Goal: Complete application form: Complete application form

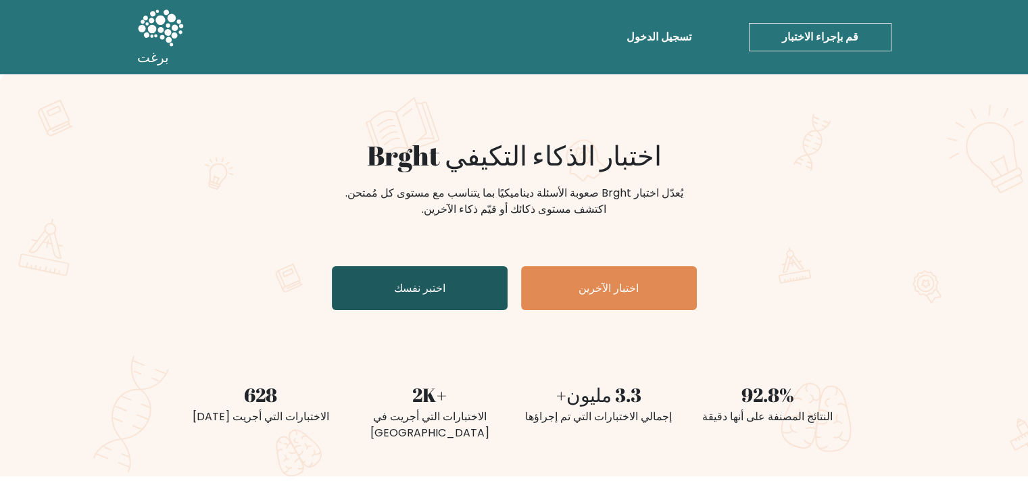
click at [449, 282] on link "اختبر نفسك" at bounding box center [420, 288] width 176 height 44
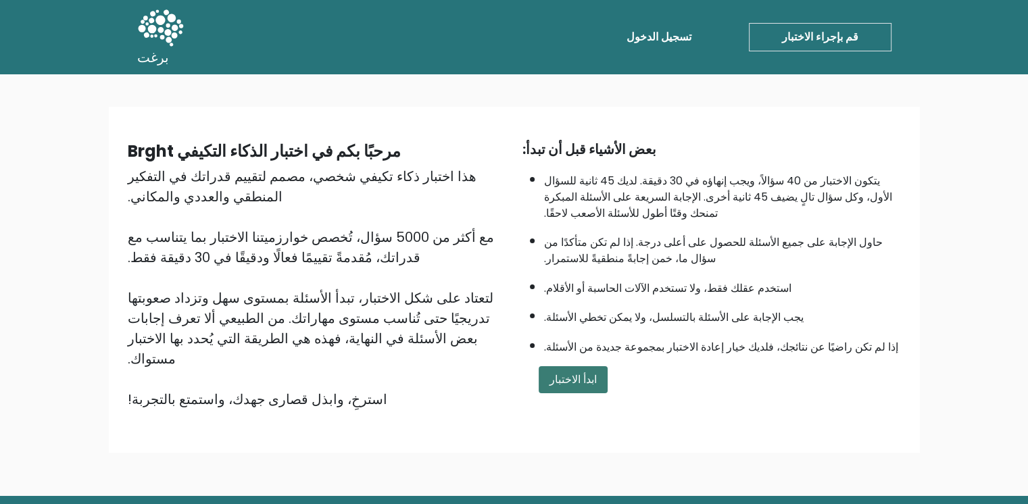
click at [554, 373] on font "ابدأ الاختبار" at bounding box center [572, 380] width 47 height 16
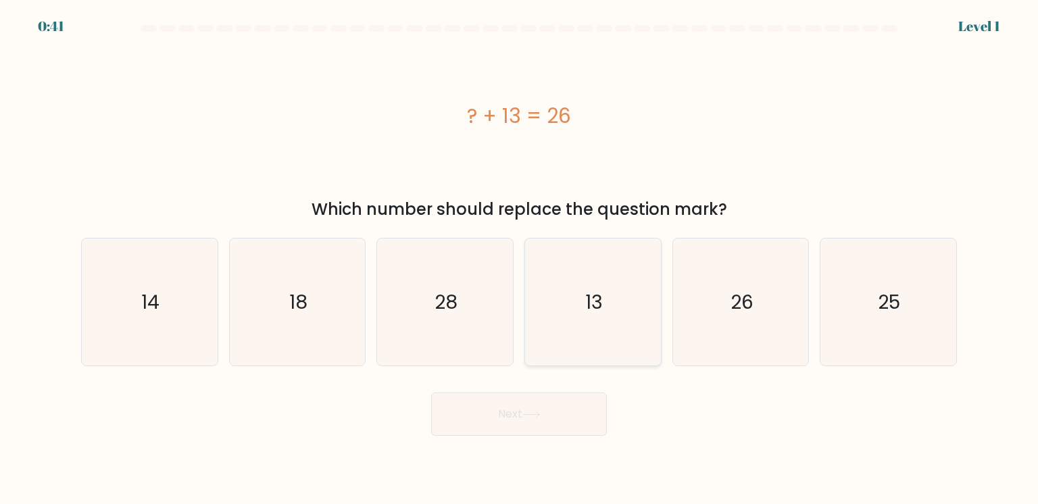
click at [629, 330] on icon "13" at bounding box center [592, 302] width 127 height 127
click at [520, 259] on input "d. 13" at bounding box center [519, 255] width 1 height 7
radio input "true"
click at [563, 407] on button "Next" at bounding box center [519, 414] width 176 height 43
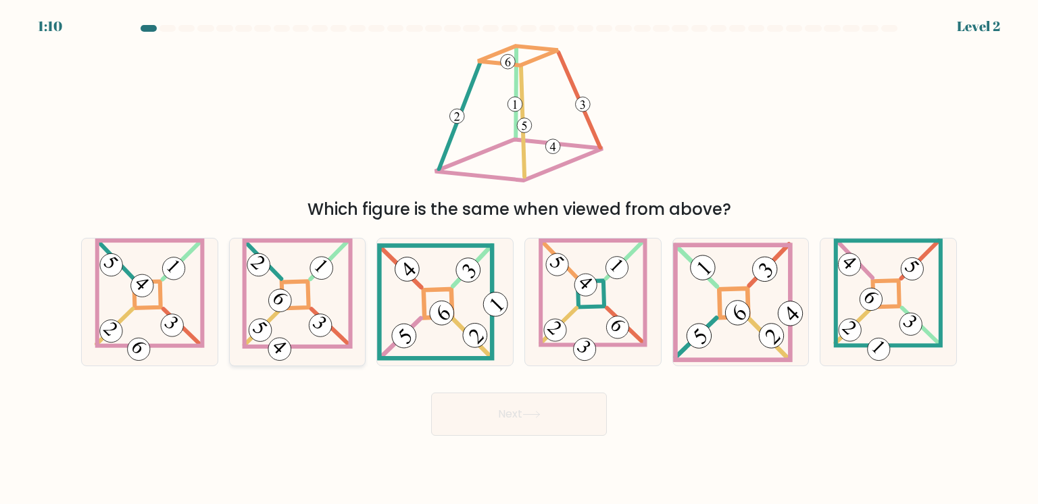
click at [331, 324] on 863 at bounding box center [321, 326] width 32 height 32
click at [519, 259] on input "b." at bounding box center [519, 255] width 1 height 7
radio input "true"
click at [506, 423] on button "Next" at bounding box center [519, 414] width 176 height 43
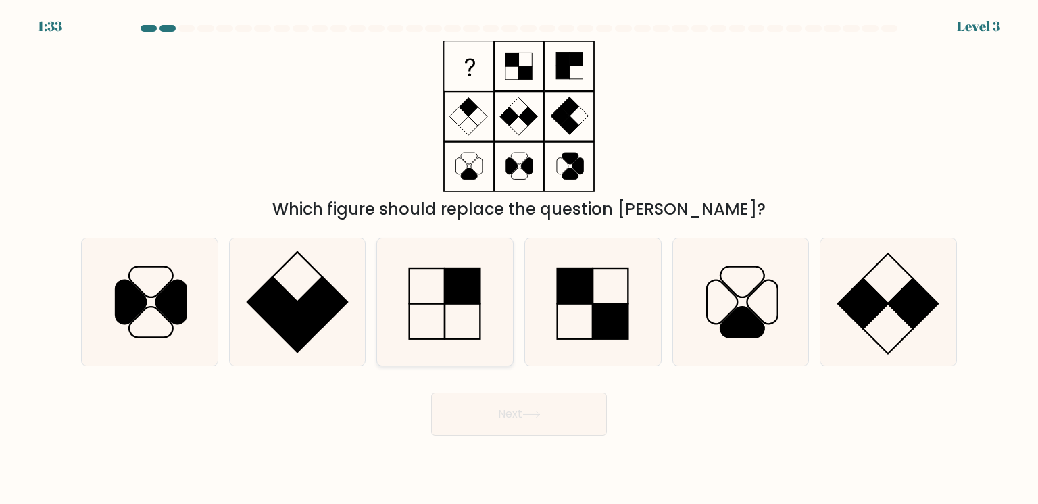
click at [425, 293] on icon at bounding box center [444, 302] width 127 height 127
click at [519, 259] on input "c." at bounding box center [519, 255] width 1 height 7
radio input "true"
click at [489, 413] on button "Next" at bounding box center [519, 414] width 176 height 43
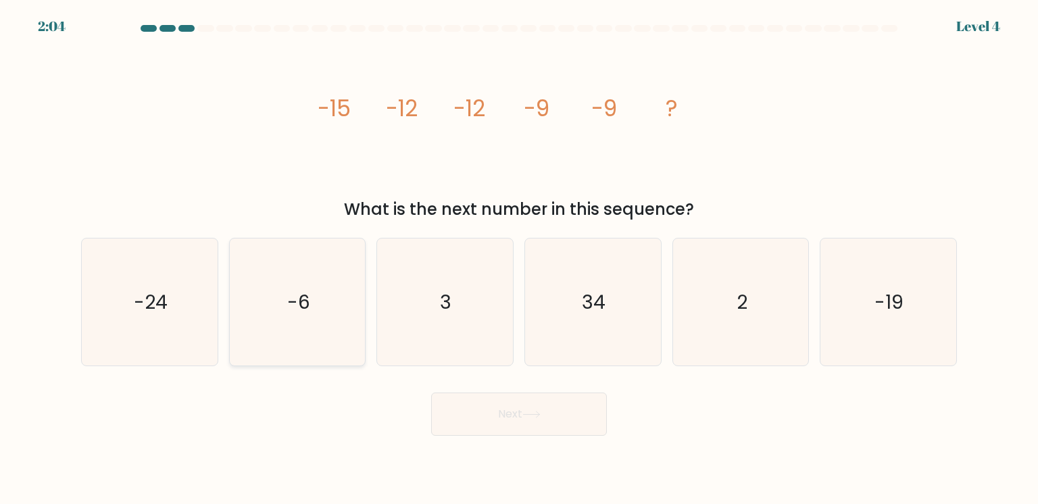
click at [317, 302] on icon "-6" at bounding box center [297, 302] width 127 height 127
click at [519, 259] on input "b. -6" at bounding box center [519, 255] width 1 height 7
radio input "true"
click at [501, 420] on button "Next" at bounding box center [519, 414] width 176 height 43
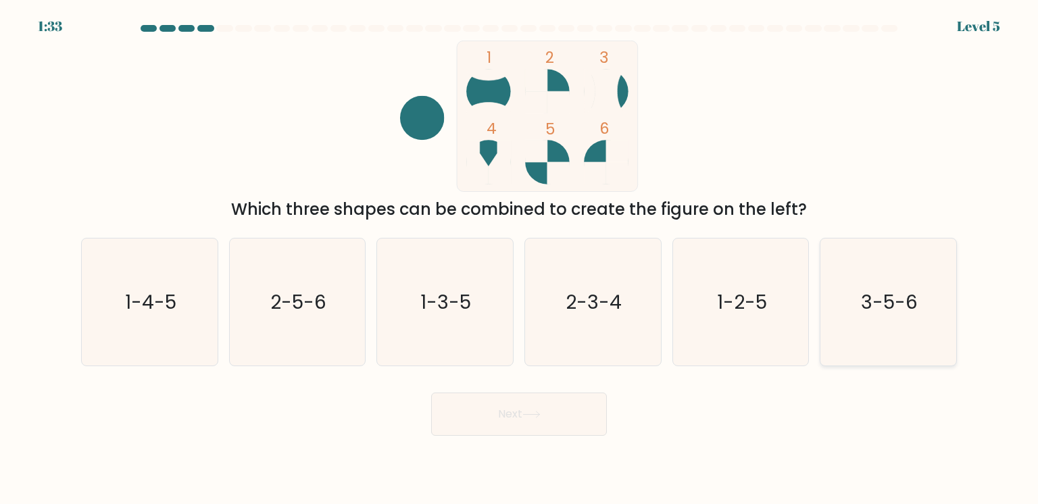
click at [868, 319] on icon "3-5-6" at bounding box center [888, 302] width 127 height 127
click at [520, 259] on input "f. 3-5-6" at bounding box center [519, 255] width 1 height 7
radio input "true"
click at [429, 282] on icon "1-3-5" at bounding box center [444, 302] width 127 height 127
click at [519, 259] on input "c. 1-3-5" at bounding box center [519, 255] width 1 height 7
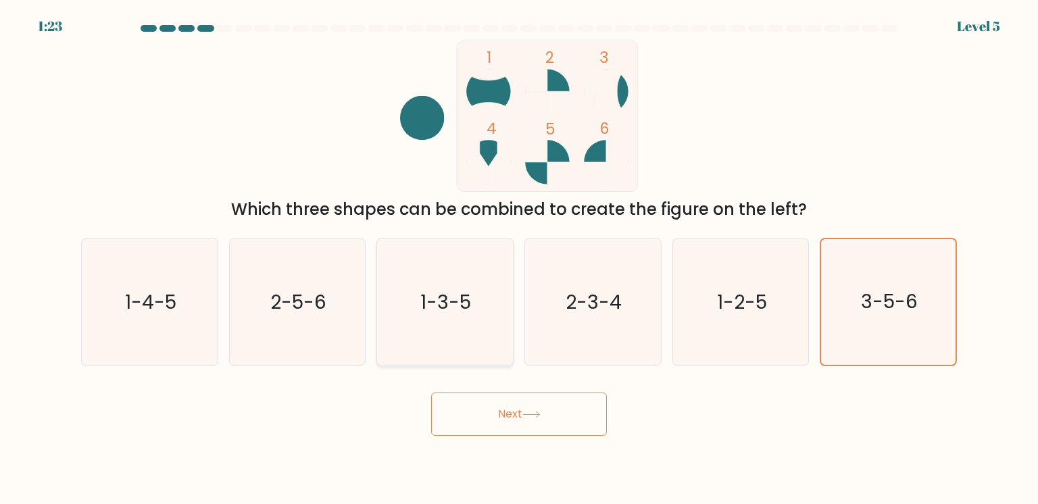
radio input "true"
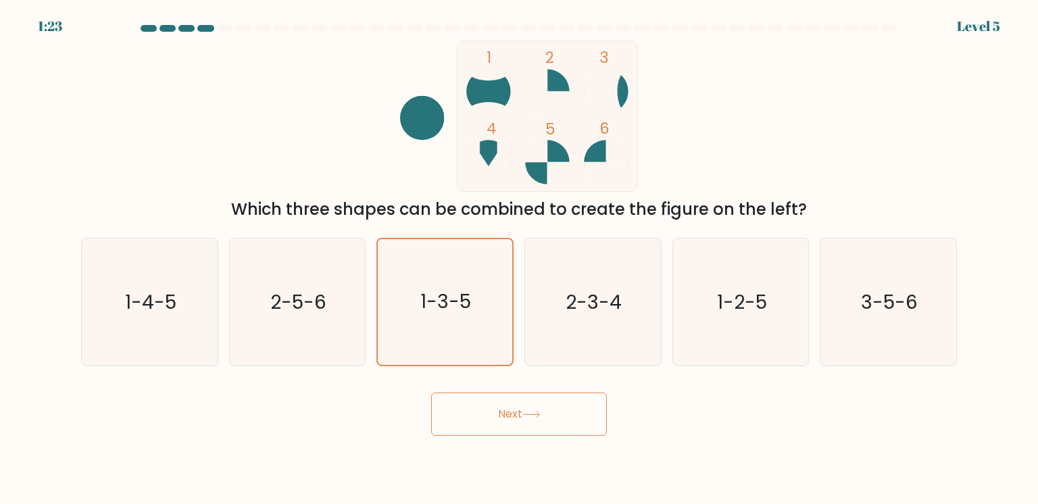
click at [523, 424] on button "Next" at bounding box center [519, 414] width 176 height 43
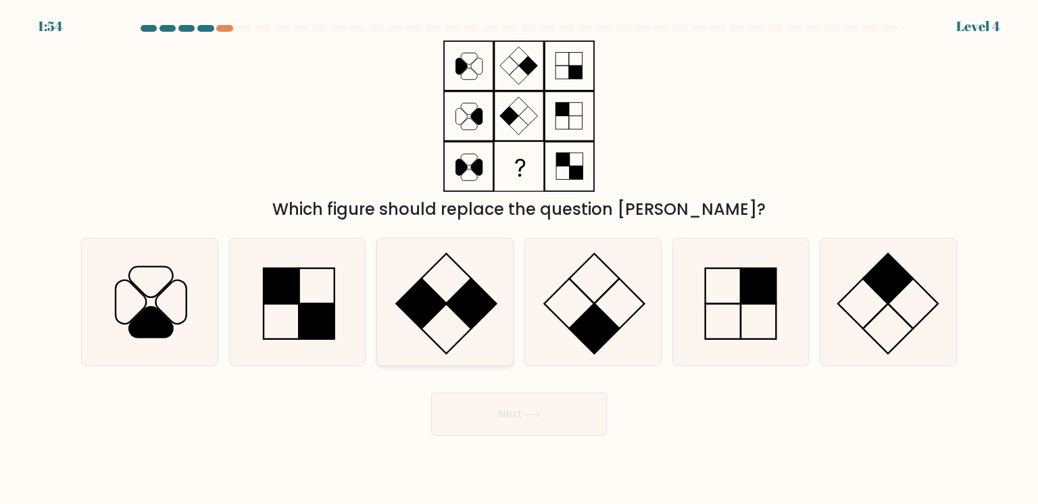
click at [475, 295] on rect at bounding box center [472, 303] width 50 height 50
click at [519, 259] on input "c." at bounding box center [519, 255] width 1 height 7
radio input "true"
click at [541, 420] on button "Next" at bounding box center [519, 414] width 176 height 43
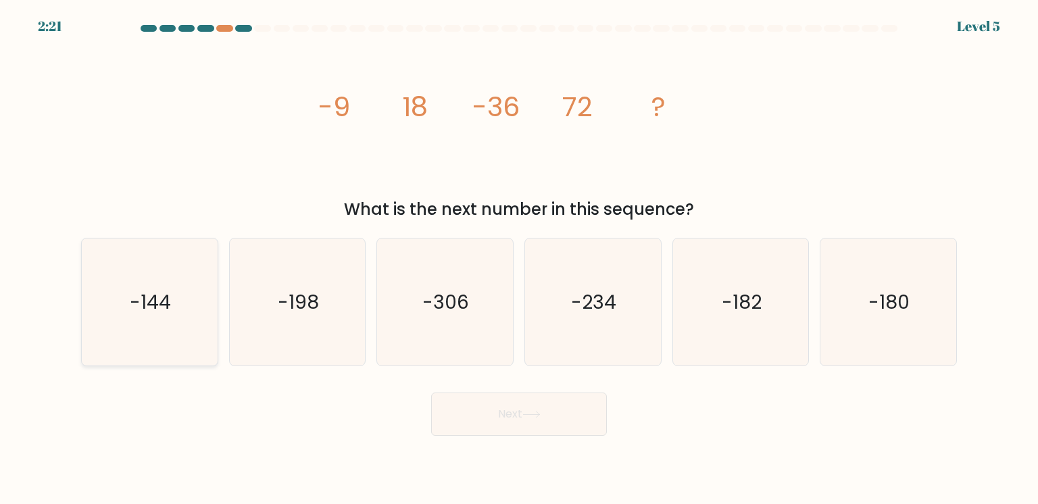
drag, startPoint x: 182, startPoint y: 312, endPoint x: 201, endPoint y: 320, distance: 20.9
click at [182, 312] on icon "-144" at bounding box center [149, 302] width 127 height 127
click at [519, 259] on input "a. -144" at bounding box center [519, 255] width 1 height 7
radio input "true"
click at [474, 408] on button "Next" at bounding box center [519, 414] width 176 height 43
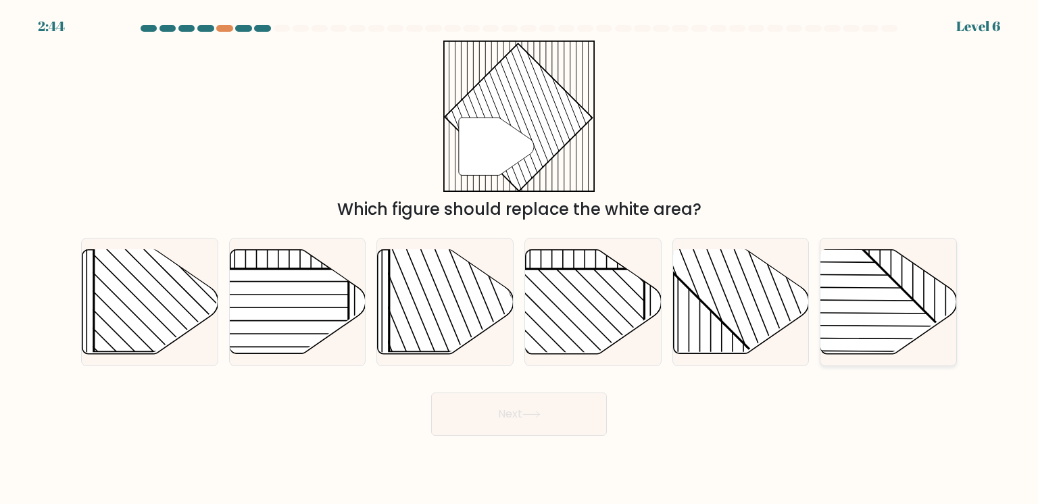
click at [915, 303] on rect at bounding box center [841, 360] width 266 height 266
click at [520, 259] on input "f." at bounding box center [519, 255] width 1 height 7
radio input "true"
click at [487, 403] on button "Next" at bounding box center [519, 414] width 176 height 43
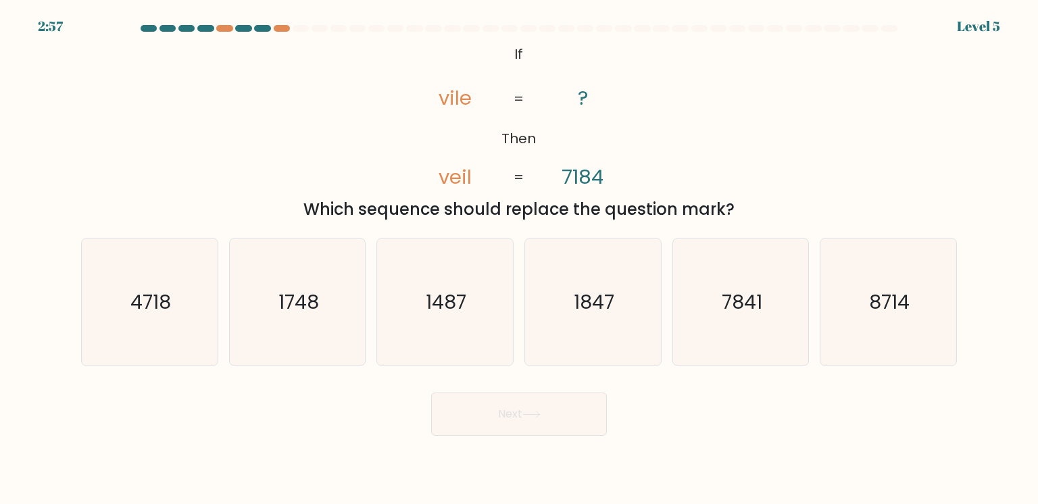
click at [772, 136] on div "@import url('https://fonts.googleapis.com/css?family=Abril+Fatface:400,100,100i…" at bounding box center [519, 131] width 892 height 181
click at [780, 322] on icon "7841" at bounding box center [740, 302] width 127 height 127
click at [520, 259] on input "e. 7841" at bounding box center [519, 255] width 1 height 7
radio input "true"
click at [520, 432] on button "Next" at bounding box center [519, 414] width 176 height 43
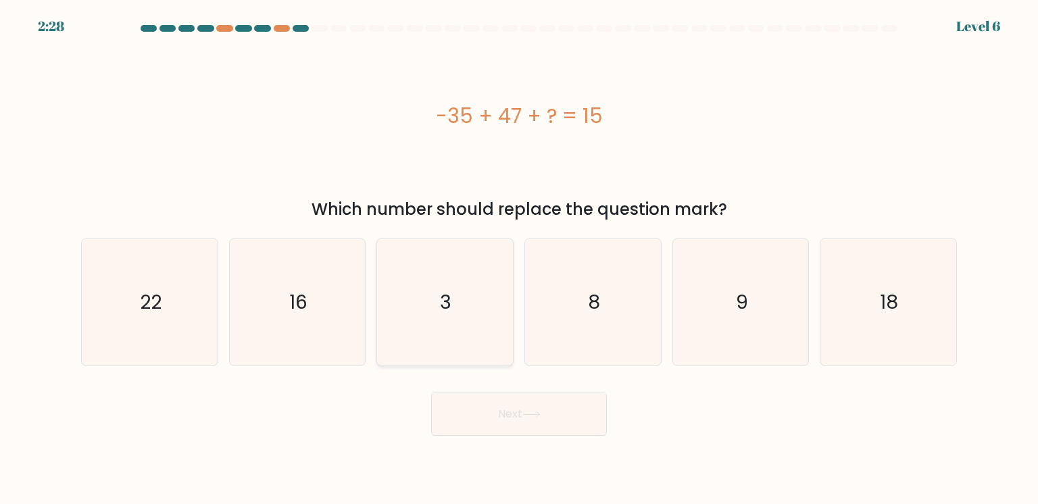
click at [435, 294] on icon "3" at bounding box center [444, 302] width 127 height 127
click at [519, 259] on input "c. 3" at bounding box center [519, 255] width 1 height 7
radio input "true"
click at [481, 428] on button "Next" at bounding box center [519, 414] width 176 height 43
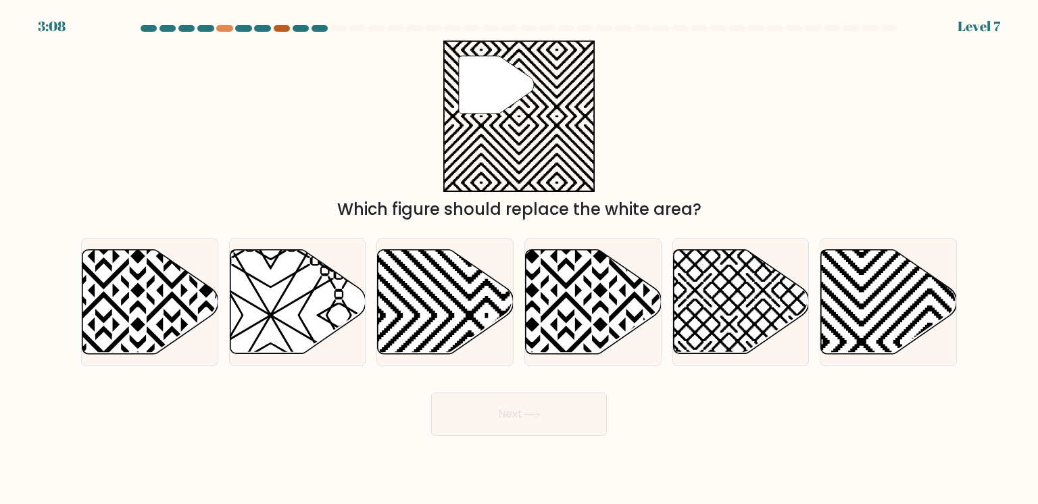
click at [284, 30] on div at bounding box center [282, 28] width 16 height 7
click at [280, 26] on div at bounding box center [282, 28] width 16 height 7
click at [482, 331] on icon at bounding box center [446, 301] width 136 height 104
click at [519, 259] on input "c." at bounding box center [519, 255] width 1 height 7
radio input "true"
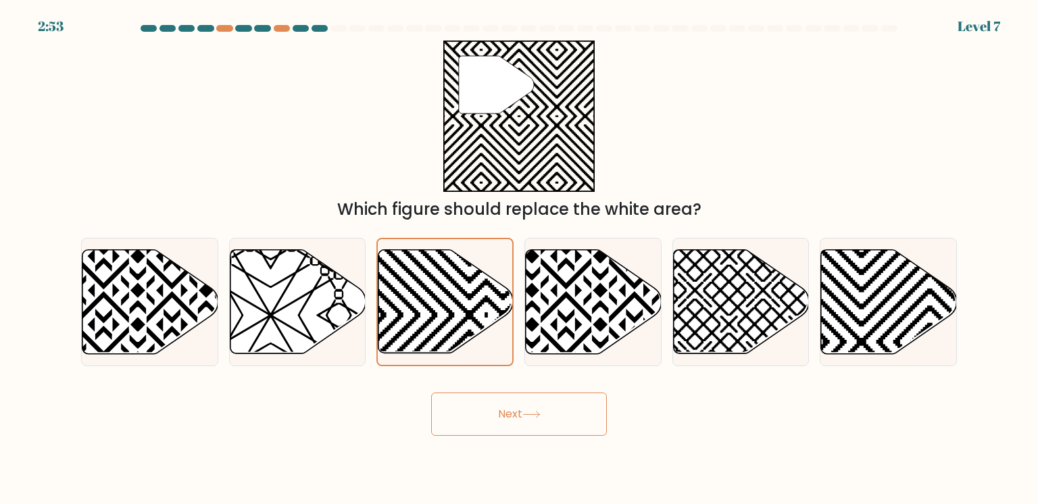
click at [490, 408] on button "Next" at bounding box center [519, 414] width 176 height 43
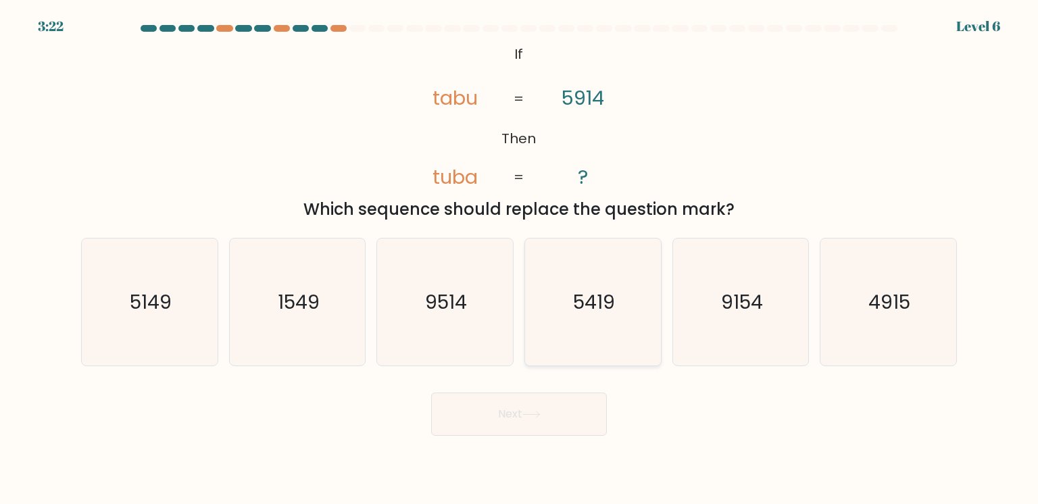
click at [560, 320] on icon "5419" at bounding box center [592, 302] width 127 height 127
click at [520, 259] on input "d. 5419" at bounding box center [519, 255] width 1 height 7
radio input "true"
click at [541, 407] on button "Next" at bounding box center [519, 414] width 176 height 43
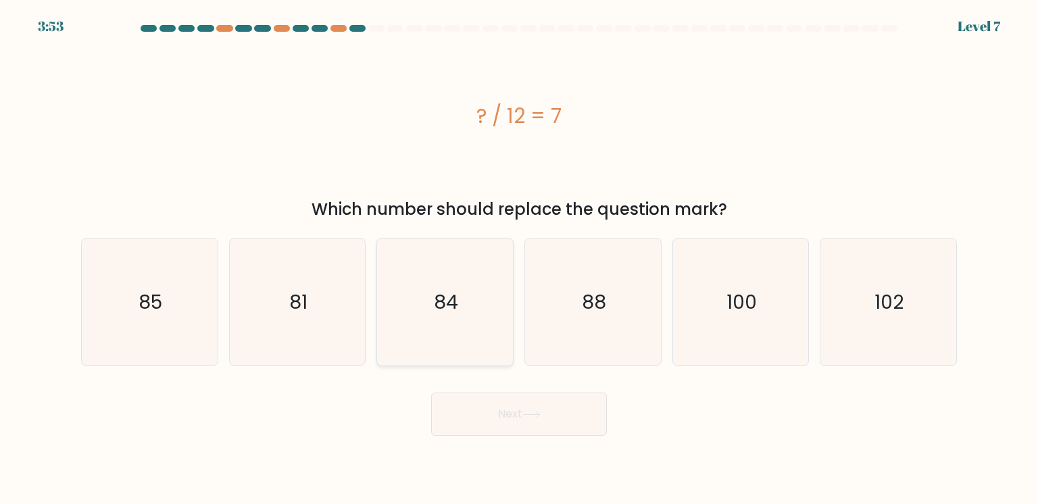
click at [421, 297] on icon "84" at bounding box center [444, 302] width 127 height 127
click at [519, 259] on input "c. 84" at bounding box center [519, 255] width 1 height 7
radio input "true"
click at [483, 401] on button "Next" at bounding box center [519, 414] width 176 height 43
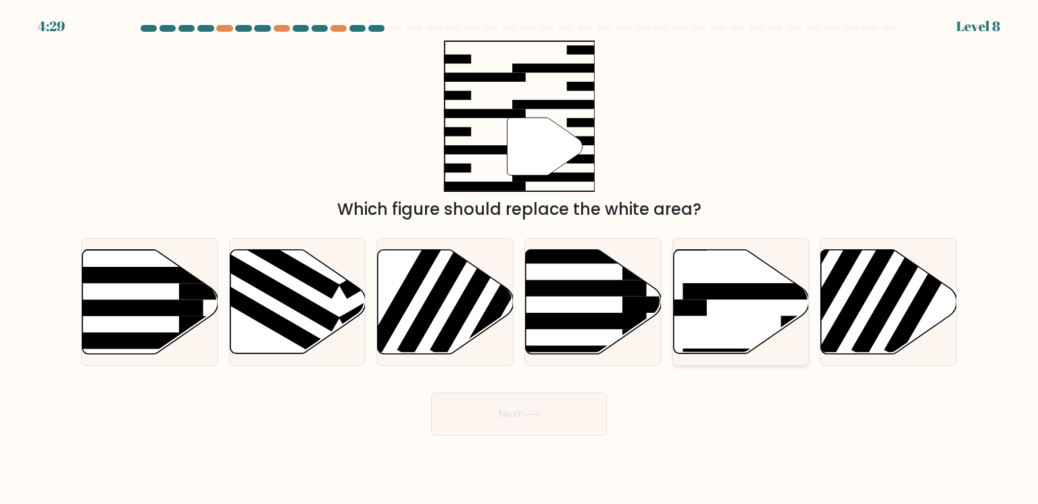
click at [776, 284] on icon at bounding box center [741, 302] width 136 height 106
click at [520, 259] on input "e." at bounding box center [519, 255] width 1 height 7
radio input "true"
click at [544, 412] on button "Next" at bounding box center [519, 414] width 176 height 43
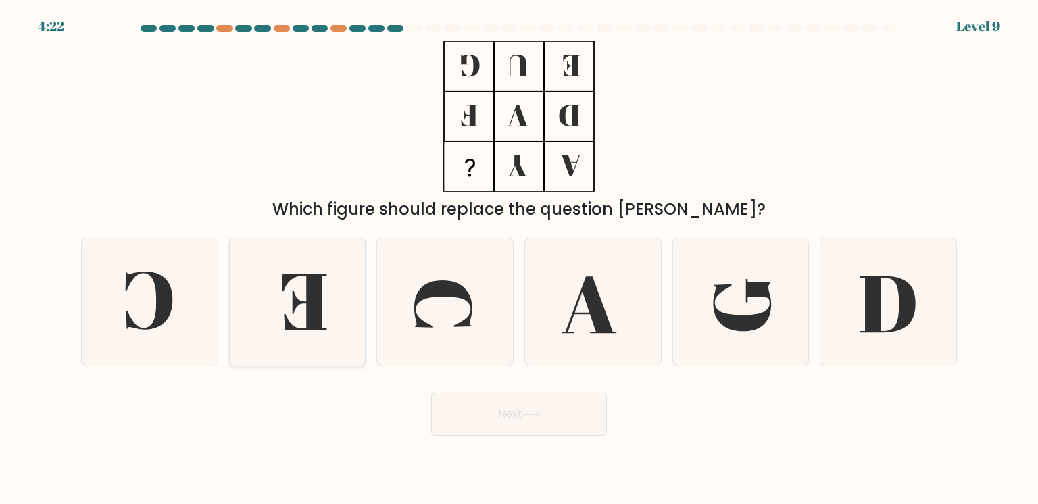
click at [303, 302] on icon at bounding box center [304, 302] width 45 height 56
click at [519, 259] on input "b." at bounding box center [519, 255] width 1 height 7
radio input "true"
click at [489, 426] on button "Next" at bounding box center [519, 414] width 176 height 43
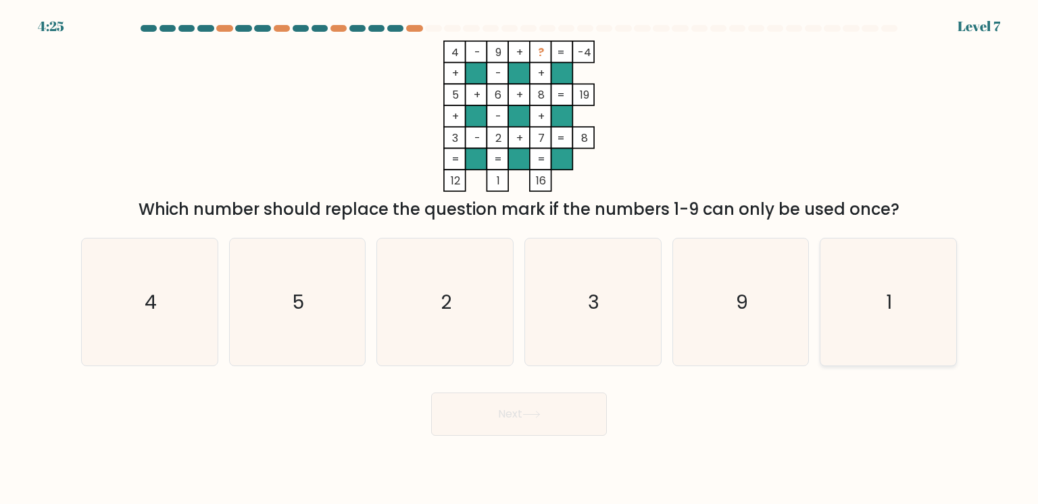
click at [918, 295] on icon "1" at bounding box center [888, 302] width 127 height 127
click at [520, 259] on input "f. 1" at bounding box center [519, 255] width 1 height 7
radio input "true"
click at [572, 410] on button "Next" at bounding box center [519, 414] width 176 height 43
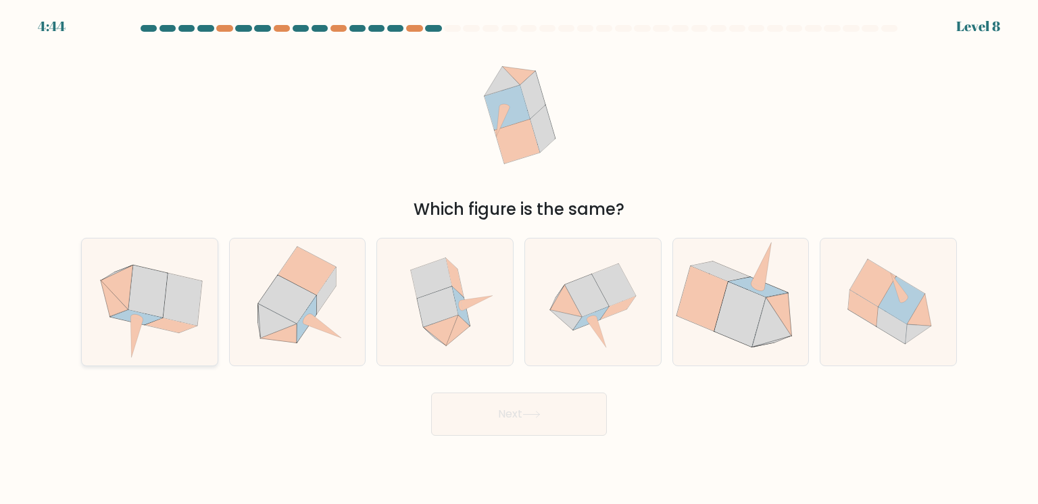
click at [147, 287] on icon at bounding box center [147, 292] width 39 height 52
click at [519, 259] on input "a." at bounding box center [519, 255] width 1 height 7
radio input "true"
click at [472, 421] on button "Next" at bounding box center [519, 414] width 176 height 43
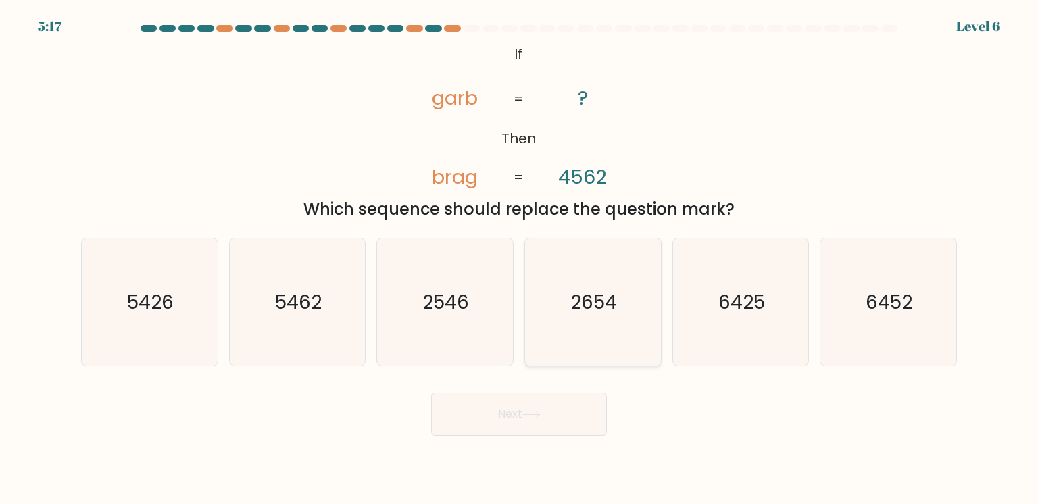
click at [581, 312] on text "2654" at bounding box center [594, 302] width 47 height 27
click at [520, 259] on input "d. 2654" at bounding box center [519, 255] width 1 height 7
radio input "true"
click at [576, 402] on button "Next" at bounding box center [519, 414] width 176 height 43
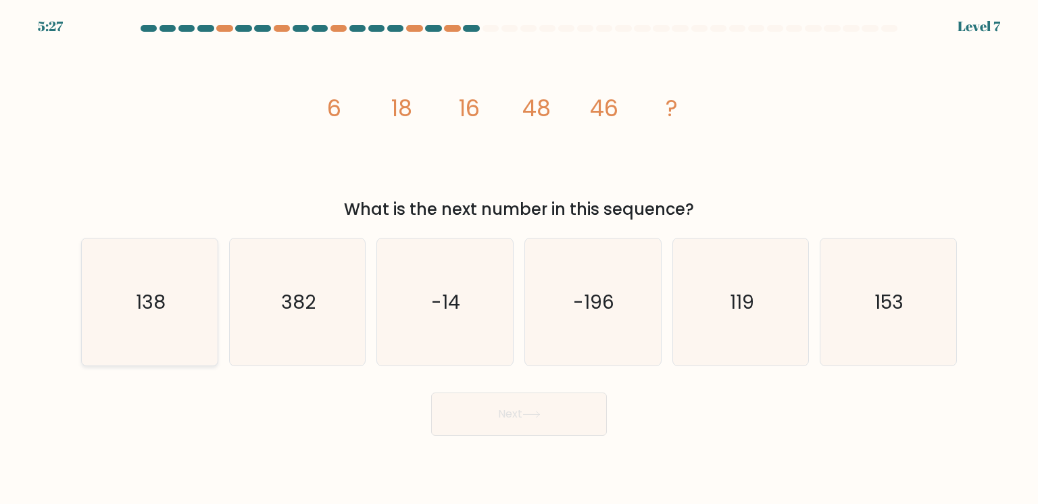
click at [189, 305] on icon "138" at bounding box center [149, 302] width 127 height 127
click at [519, 259] on input "a. 138" at bounding box center [519, 255] width 1 height 7
radio input "true"
click at [518, 423] on button "Next" at bounding box center [519, 414] width 176 height 43
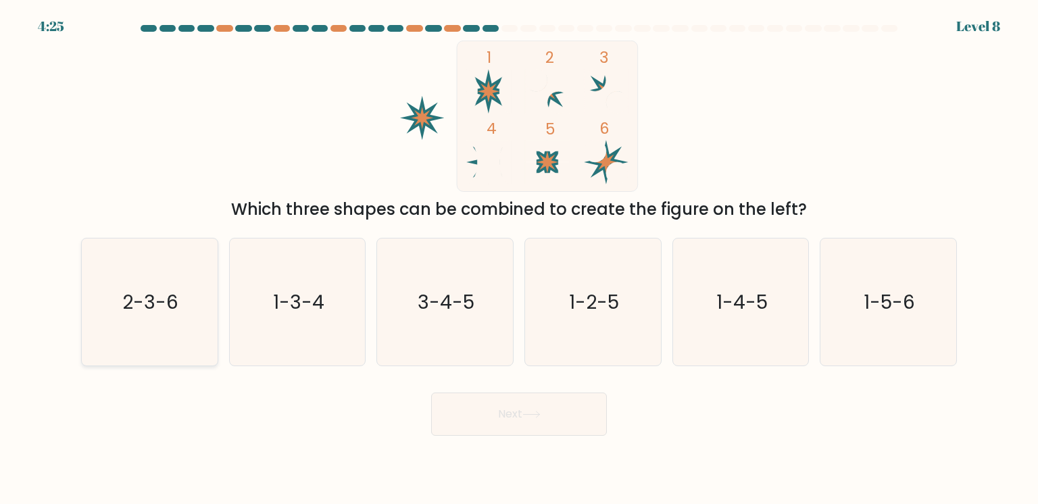
click at [210, 308] on icon "2-3-6" at bounding box center [149, 302] width 127 height 127
click at [519, 259] on input "a. 2-3-6" at bounding box center [519, 255] width 1 height 7
radio input "true"
click at [436, 399] on button "Next" at bounding box center [519, 414] width 176 height 43
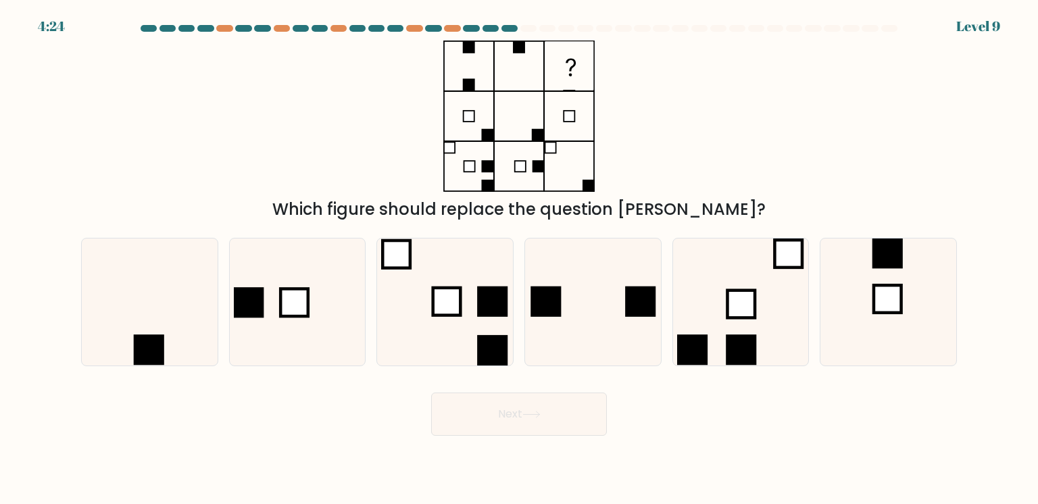
click at [460, 410] on button "Next" at bounding box center [519, 414] width 176 height 43
click at [209, 145] on div "Which figure should replace the question mark?" at bounding box center [519, 131] width 892 height 181
click at [118, 297] on icon at bounding box center [149, 302] width 127 height 127
click at [519, 259] on input "a." at bounding box center [519, 255] width 1 height 7
radio input "true"
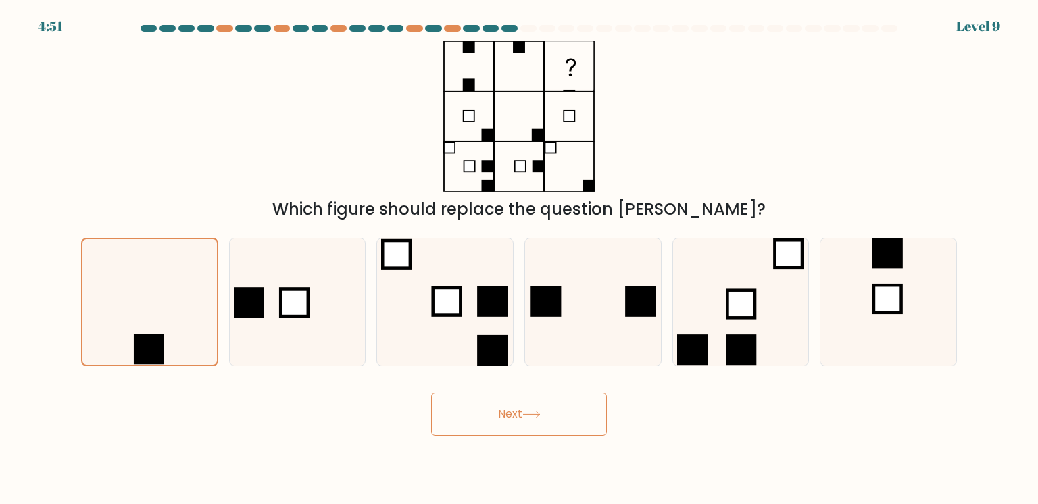
click at [463, 411] on button "Next" at bounding box center [519, 414] width 176 height 43
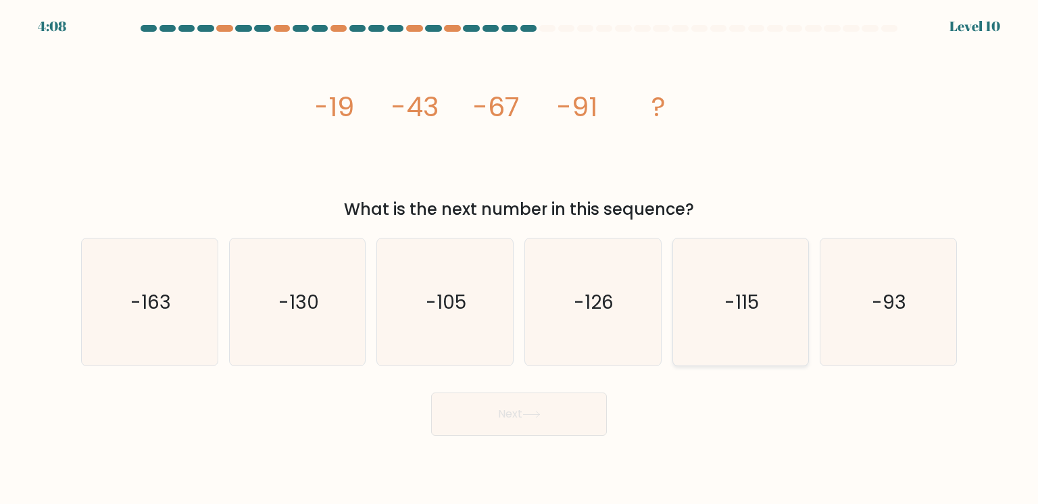
click at [713, 322] on icon "-115" at bounding box center [740, 302] width 127 height 127
click at [520, 259] on input "e. -115" at bounding box center [519, 255] width 1 height 7
radio input "true"
click at [548, 424] on button "Next" at bounding box center [519, 414] width 176 height 43
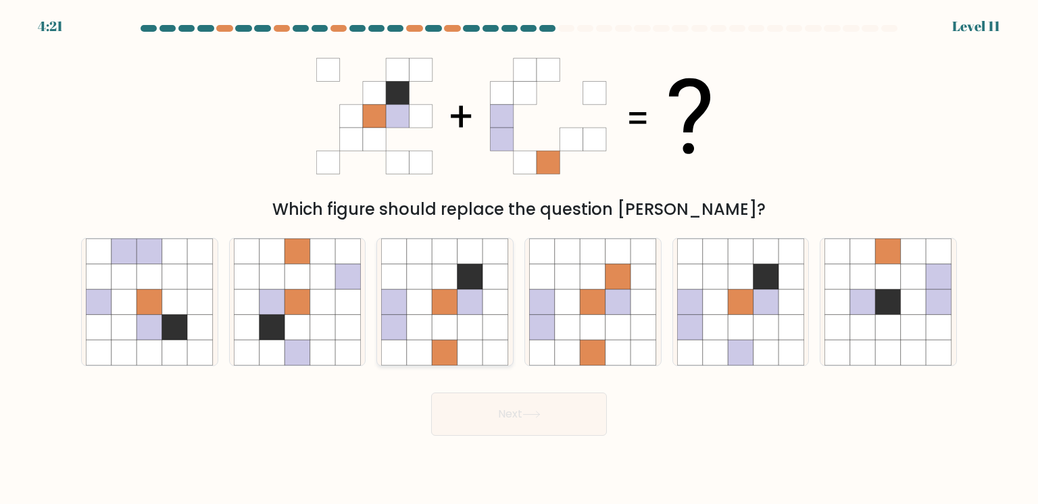
click at [437, 331] on icon at bounding box center [446, 328] width 26 height 26
click at [519, 259] on input "c." at bounding box center [519, 255] width 1 height 7
radio input "true"
click at [497, 426] on button "Next" at bounding box center [519, 414] width 176 height 43
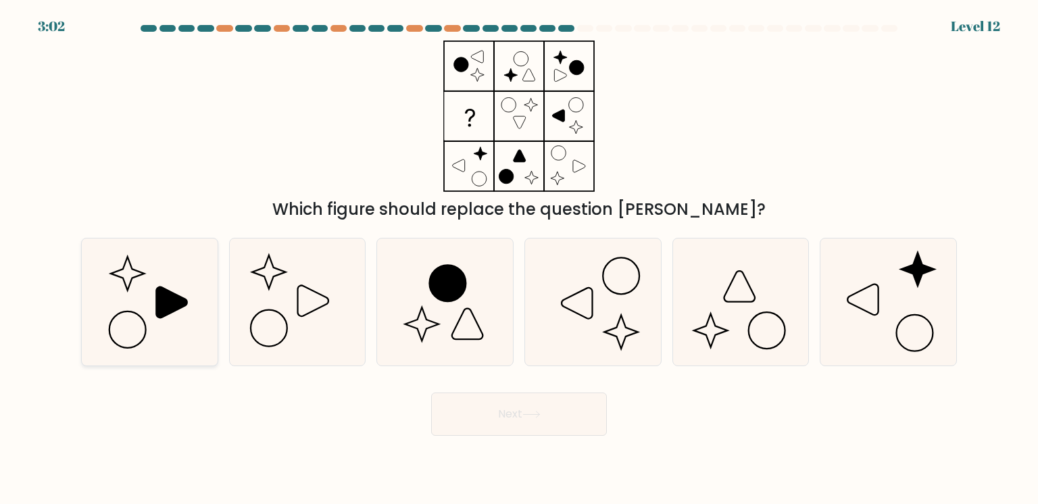
click at [120, 328] on icon at bounding box center [149, 302] width 127 height 127
click at [519, 259] on input "a." at bounding box center [519, 255] width 1 height 7
radio input "true"
drag, startPoint x: 410, startPoint y: 397, endPoint x: 620, endPoint y: 466, distance: 221.2
click at [410, 397] on div "Next" at bounding box center [519, 409] width 892 height 53
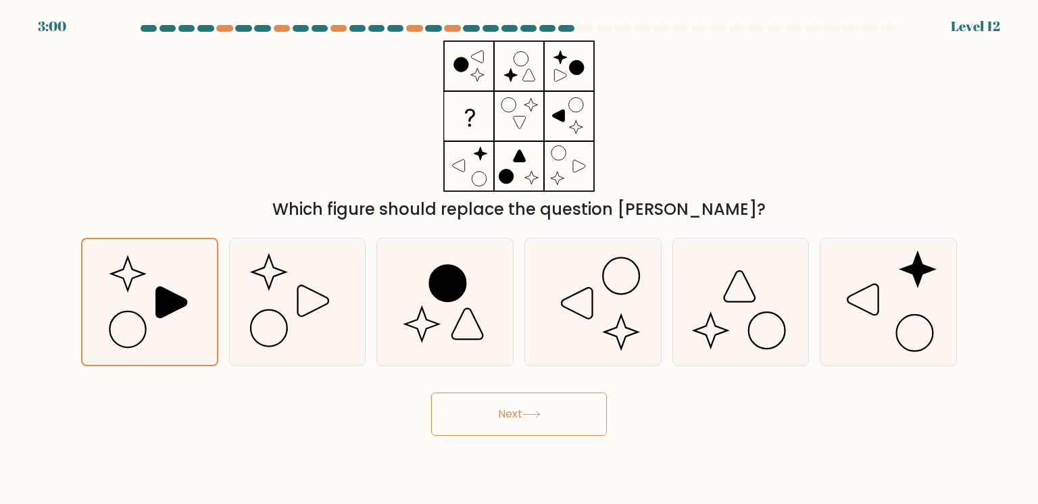
click at [554, 422] on button "Next" at bounding box center [519, 414] width 176 height 43
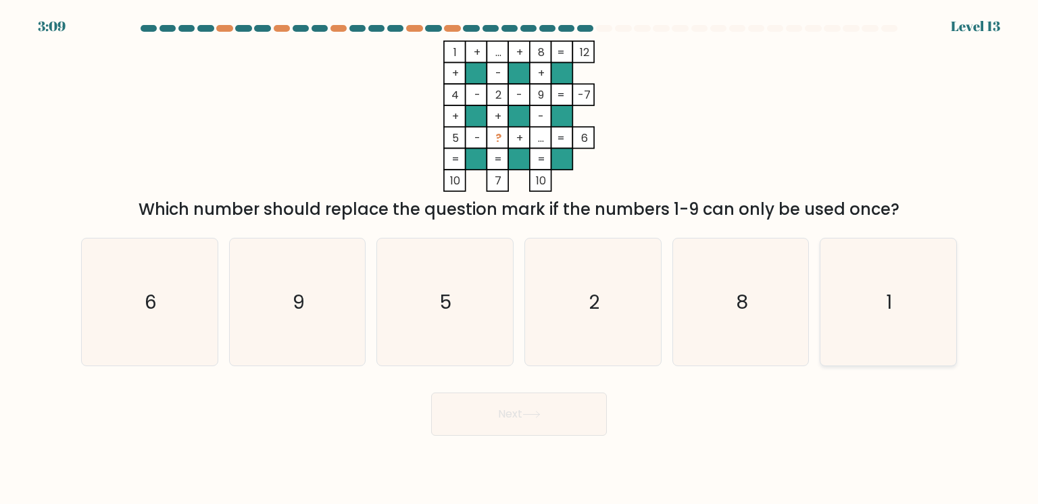
click at [930, 305] on icon "1" at bounding box center [888, 302] width 127 height 127
click at [520, 259] on input "f. 1" at bounding box center [519, 255] width 1 height 7
radio input "true"
click at [532, 419] on button "Next" at bounding box center [519, 414] width 176 height 43
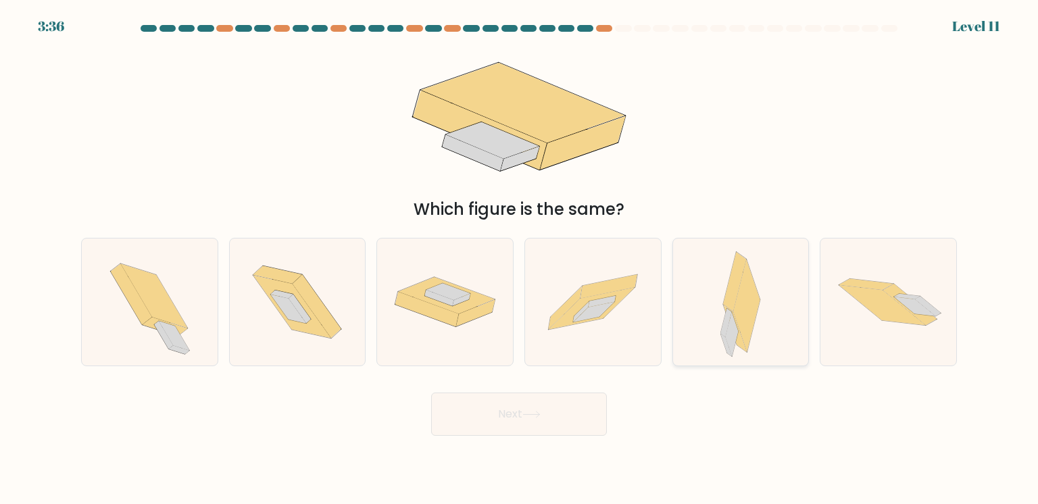
click at [720, 287] on icon at bounding box center [740, 302] width 40 height 127
click at [520, 259] on input "e." at bounding box center [519, 255] width 1 height 7
radio input "true"
click at [499, 428] on button "Next" at bounding box center [519, 414] width 176 height 43
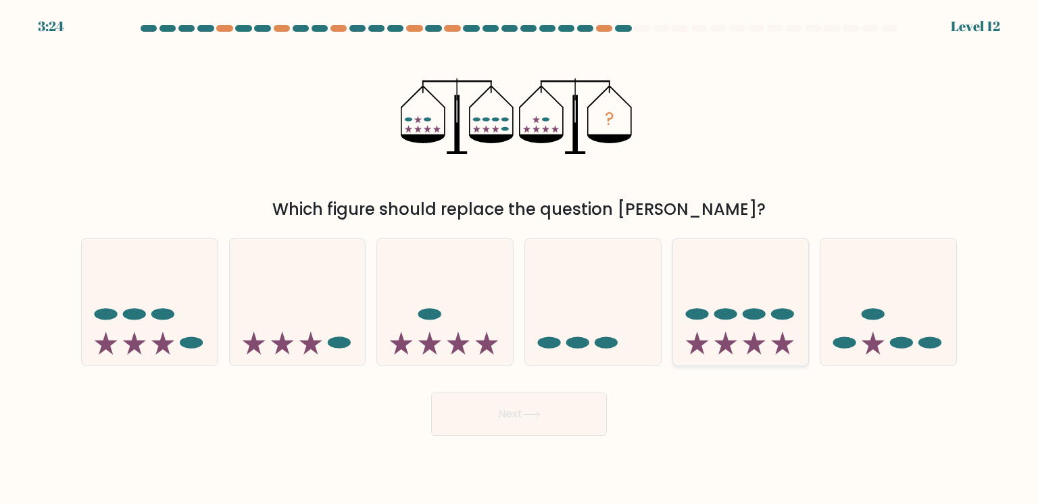
click at [754, 318] on ellipse at bounding box center [754, 313] width 23 height 11
click at [520, 259] on input "e." at bounding box center [519, 255] width 1 height 7
radio input "true"
click at [540, 421] on button "Next" at bounding box center [519, 414] width 176 height 43
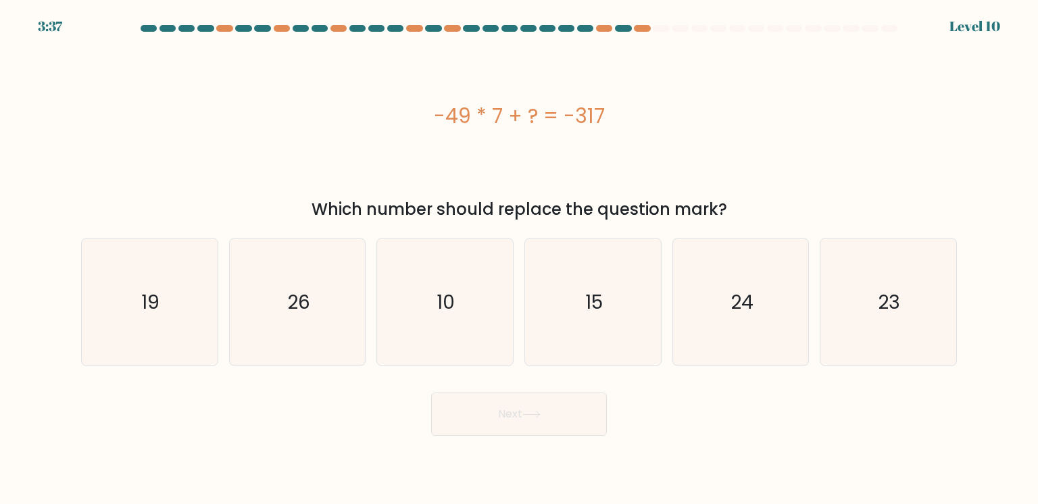
click at [752, 164] on div "-49 * 7 + ? = -317" at bounding box center [519, 116] width 876 height 151
click at [739, 114] on div "-49 * 7 + ? = -317" at bounding box center [519, 116] width 876 height 30
drag, startPoint x: 809, startPoint y: 98, endPoint x: 801, endPoint y: 100, distance: 8.4
click at [808, 99] on div "-49 * 7 + ? = -317" at bounding box center [519, 116] width 876 height 151
click at [824, 137] on div "-49 * 7 + ? = -317" at bounding box center [519, 116] width 876 height 151
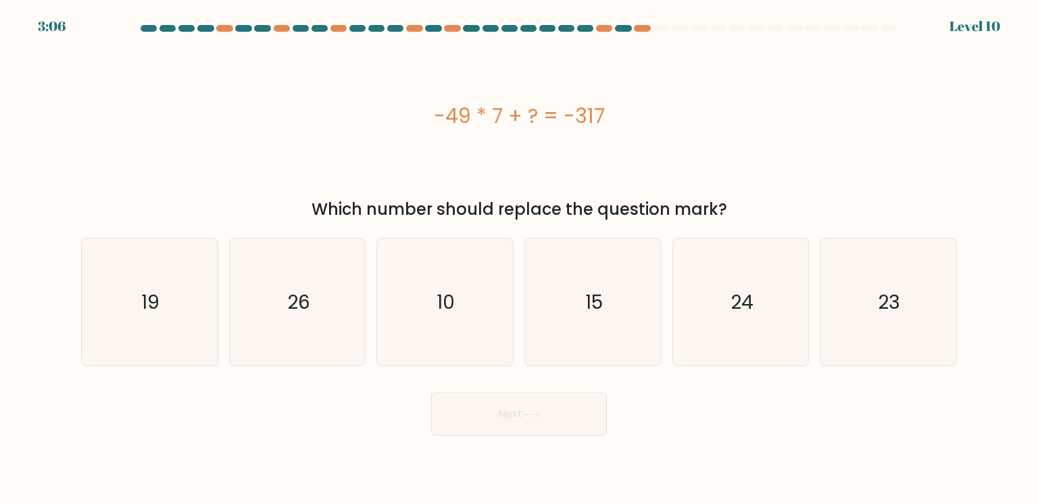
drag, startPoint x: 758, startPoint y: 89, endPoint x: 743, endPoint y: 94, distance: 15.6
click at [756, 91] on div "-49 * 7 + ? = -317" at bounding box center [519, 116] width 876 height 151
click at [764, 113] on div "-49 * 7 + ? = -317" at bounding box center [519, 116] width 876 height 30
click at [333, 279] on icon "26" at bounding box center [297, 302] width 127 height 127
click at [519, 259] on input "b. 26" at bounding box center [519, 255] width 1 height 7
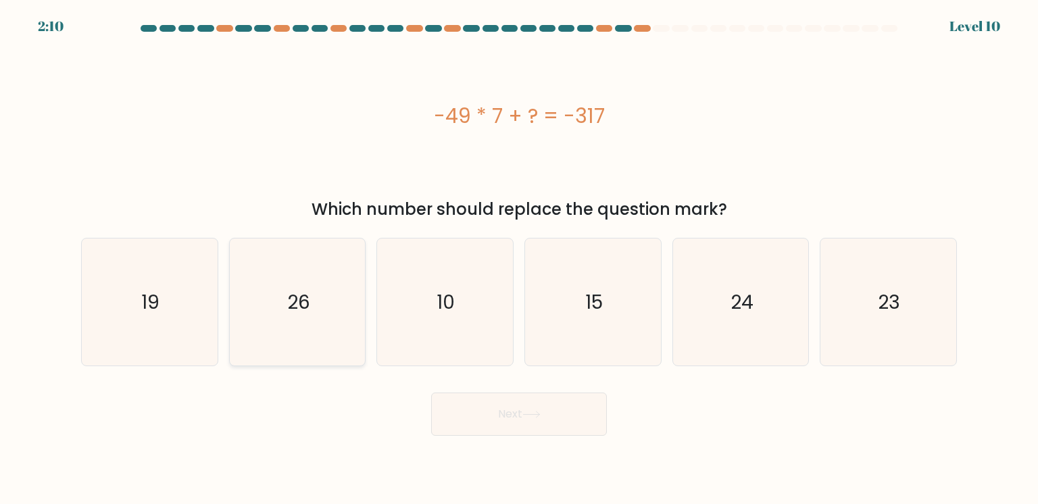
radio input "true"
click at [499, 414] on button "Next" at bounding box center [519, 414] width 176 height 43
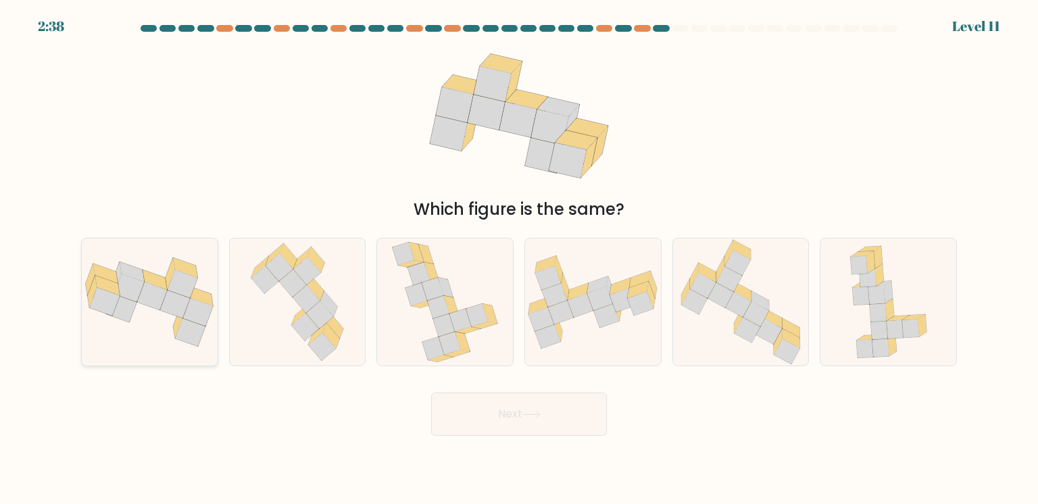
click at [169, 295] on icon at bounding box center [175, 304] width 30 height 28
click at [519, 259] on input "a." at bounding box center [519, 255] width 1 height 7
radio input "true"
click at [474, 415] on button "Next" at bounding box center [519, 414] width 176 height 43
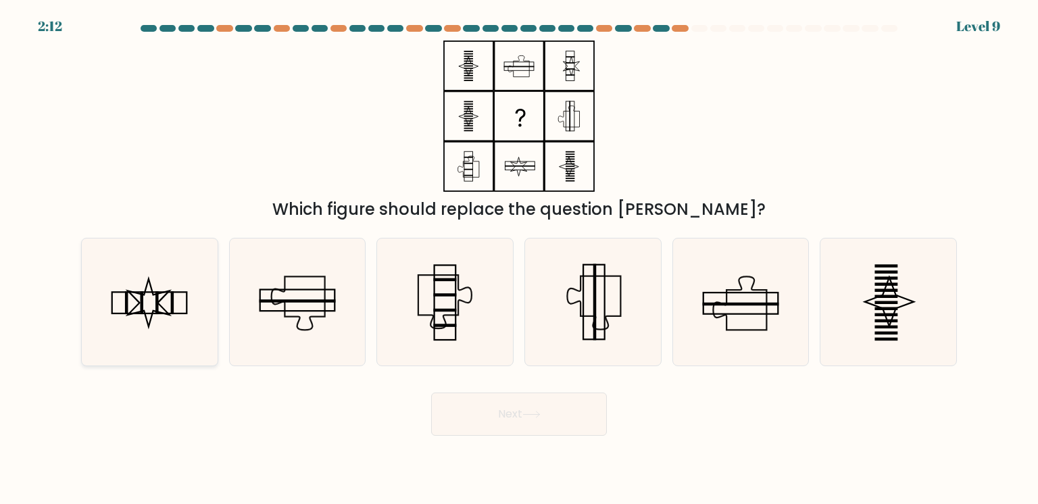
click at [162, 297] on icon at bounding box center [148, 303] width 41 height 48
click at [519, 259] on input "a." at bounding box center [519, 255] width 1 height 7
radio input "true"
click at [501, 418] on button "Next" at bounding box center [519, 414] width 176 height 43
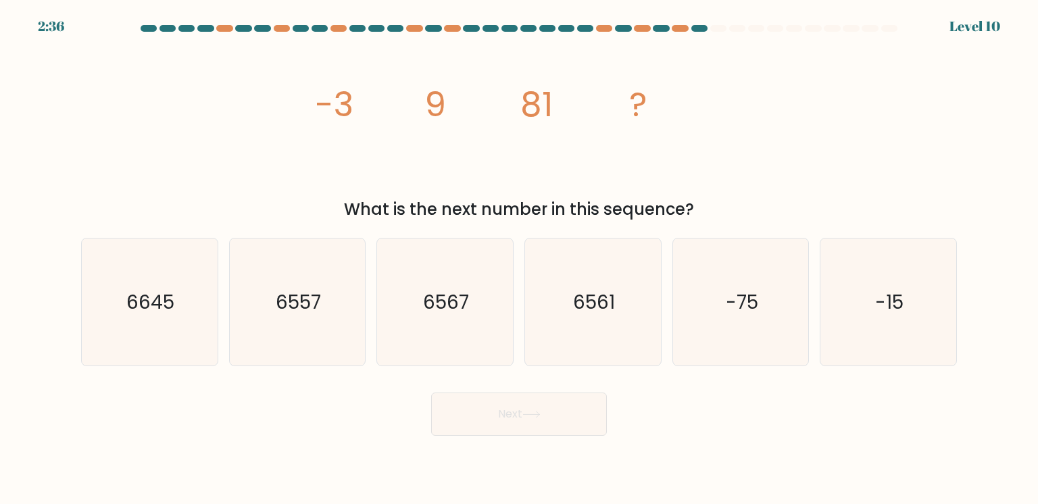
click at [738, 131] on div "image/svg+xml -3 9 81 ? What is the next number in this sequence?" at bounding box center [519, 131] width 892 height 181
click at [611, 285] on icon "6561" at bounding box center [592, 302] width 127 height 127
click at [520, 259] on input "d. 6561" at bounding box center [519, 255] width 1 height 7
radio input "true"
click at [544, 424] on button "Next" at bounding box center [519, 414] width 176 height 43
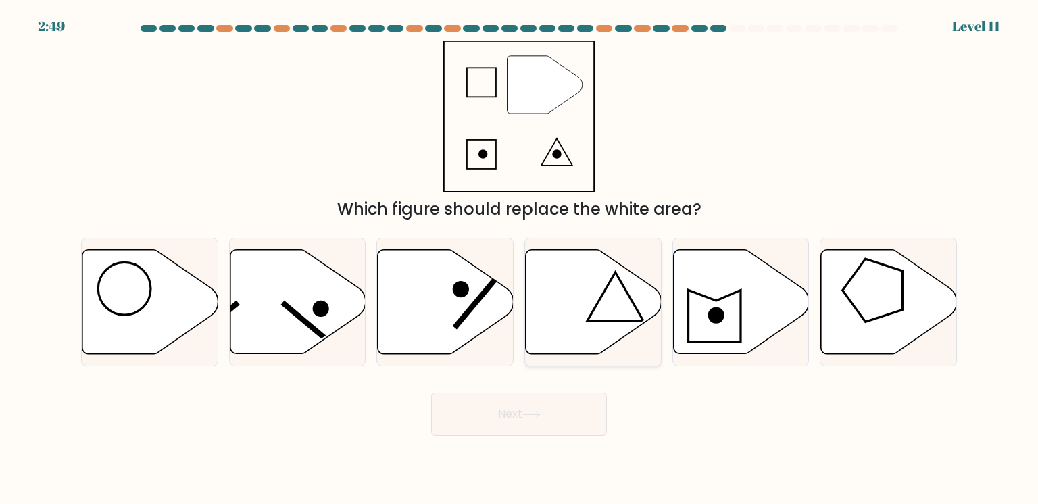
click at [581, 322] on icon at bounding box center [594, 301] width 136 height 104
click at [520, 259] on input "d." at bounding box center [519, 255] width 1 height 7
radio input "true"
click at [562, 413] on button "Next" at bounding box center [519, 414] width 176 height 43
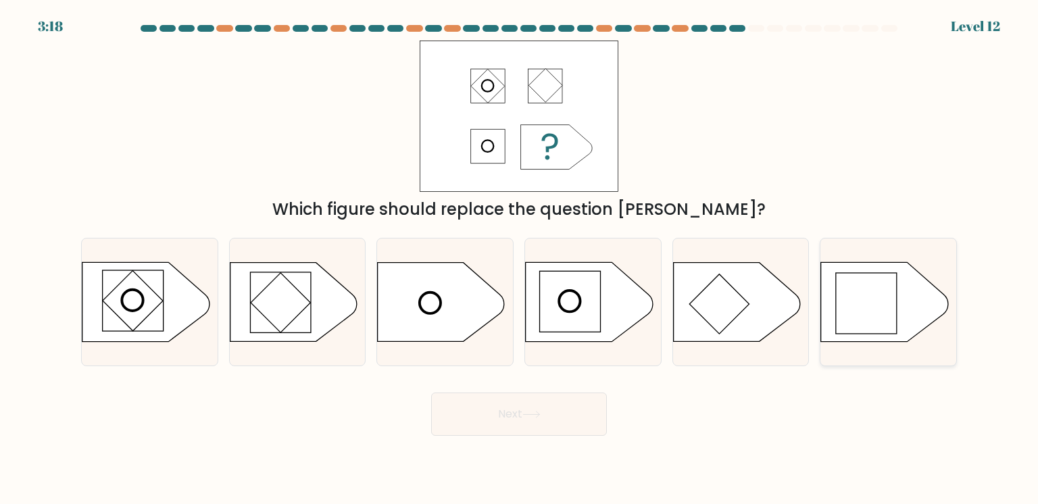
click at [913, 314] on icon at bounding box center [884, 301] width 127 height 79
click at [520, 259] on input "f." at bounding box center [519, 255] width 1 height 7
radio input "true"
click at [508, 406] on button "Next" at bounding box center [519, 414] width 176 height 43
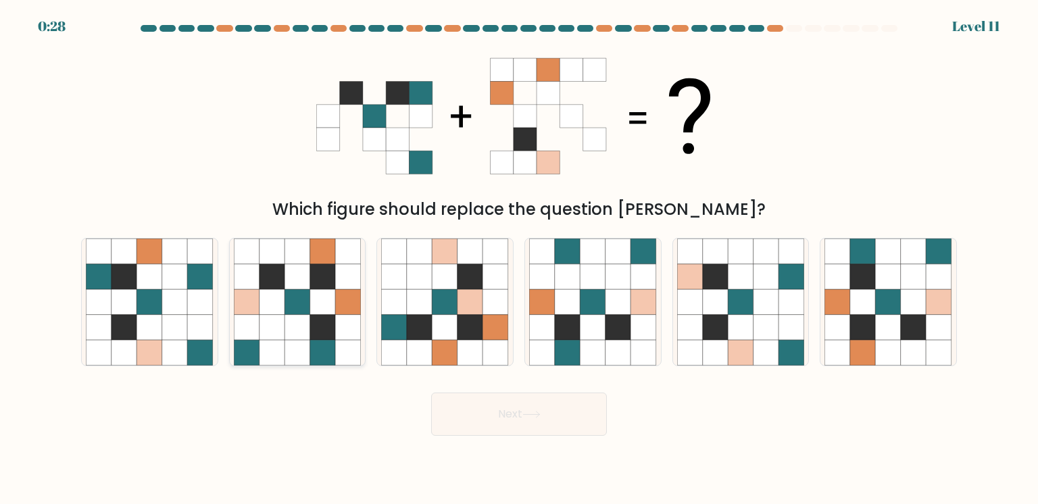
click at [278, 289] on icon at bounding box center [273, 302] width 26 height 26
click at [519, 259] on input "b." at bounding box center [519, 255] width 1 height 7
radio input "true"
click at [453, 400] on button "Next" at bounding box center [519, 414] width 176 height 43
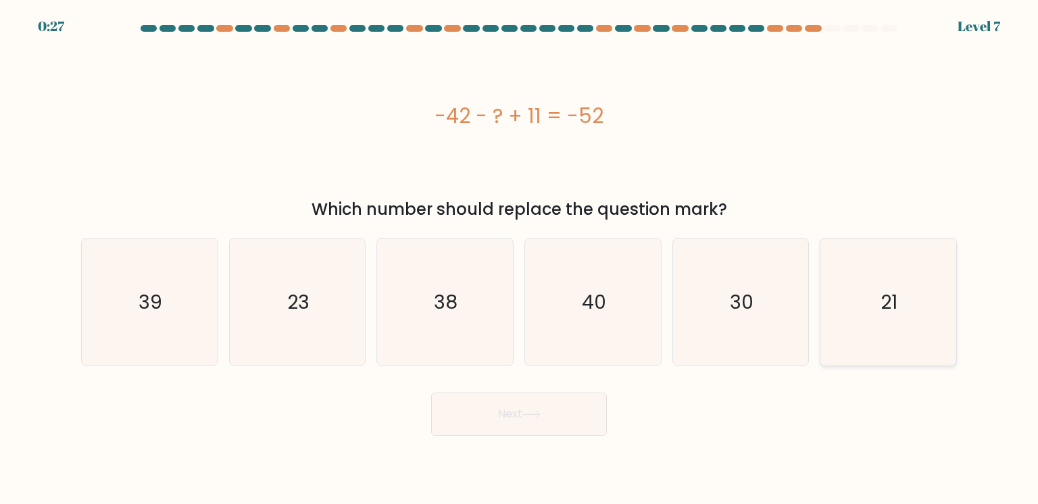
click at [845, 283] on icon "21" at bounding box center [888, 302] width 127 height 127
click at [520, 259] on input "f. 21" at bounding box center [519, 255] width 1 height 7
radio input "true"
click at [562, 428] on button "Next" at bounding box center [519, 414] width 176 height 43
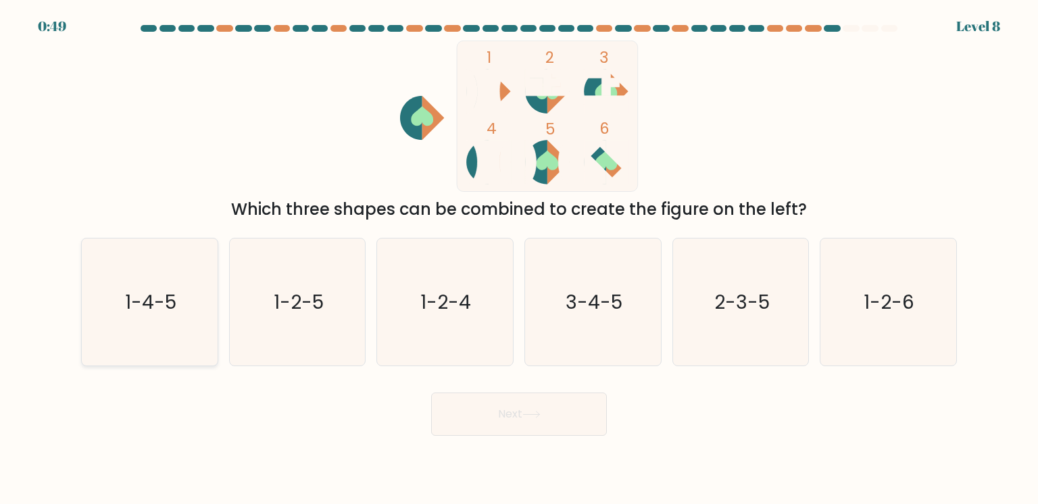
click at [121, 319] on icon "1-4-5" at bounding box center [149, 302] width 127 height 127
click at [519, 259] on input "a. 1-4-5" at bounding box center [519, 255] width 1 height 7
radio input "true"
click at [524, 429] on button "Next" at bounding box center [519, 414] width 176 height 43
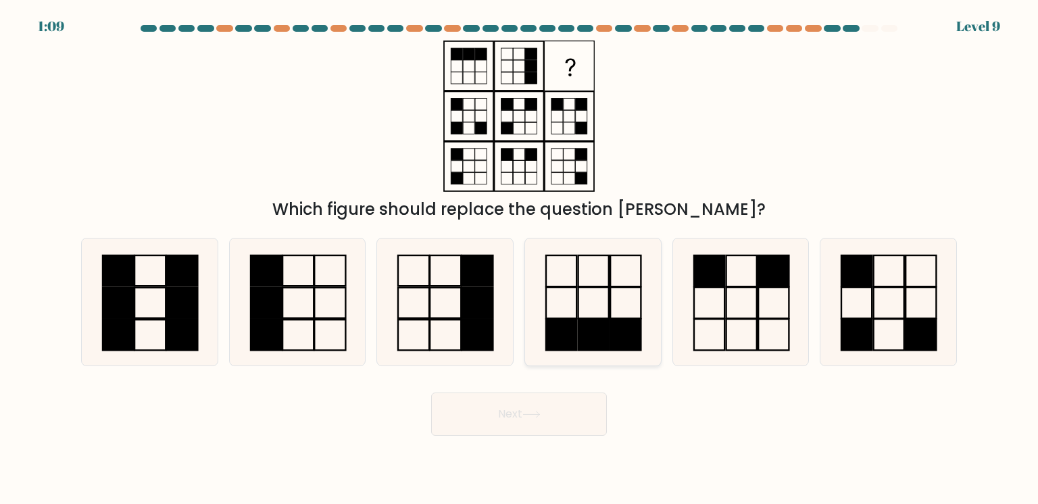
click at [584, 314] on icon at bounding box center [592, 302] width 127 height 127
click at [520, 259] on input "d." at bounding box center [519, 255] width 1 height 7
radio input "true"
click at [560, 438] on body "1:09 Level 9" at bounding box center [519, 252] width 1038 height 504
click at [556, 425] on button "Next" at bounding box center [519, 414] width 176 height 43
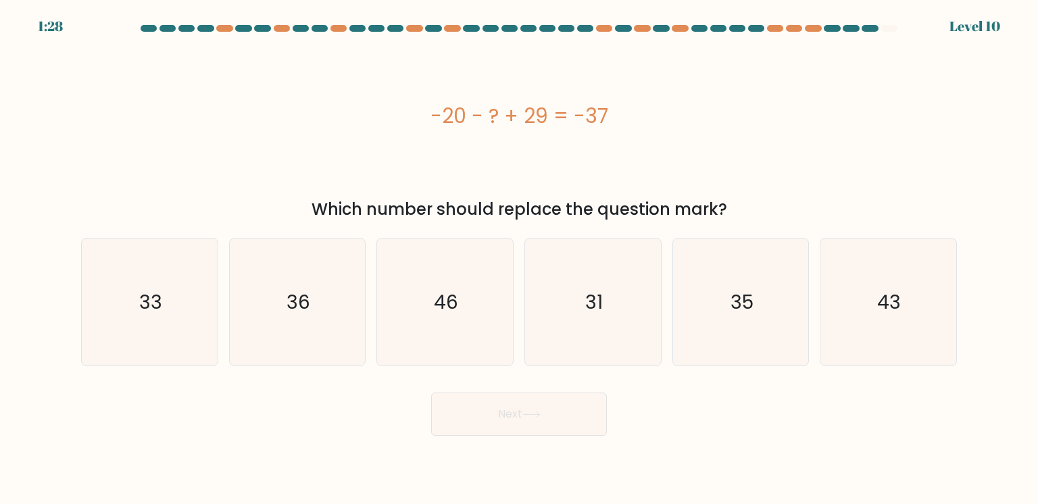
click at [717, 46] on div "-20 - ? + 29 = -37" at bounding box center [519, 116] width 876 height 151
click at [446, 326] on icon "46" at bounding box center [444, 302] width 127 height 127
click at [519, 259] on input "c. 46" at bounding box center [519, 255] width 1 height 7
radio input "true"
click at [482, 412] on button "Next" at bounding box center [519, 414] width 176 height 43
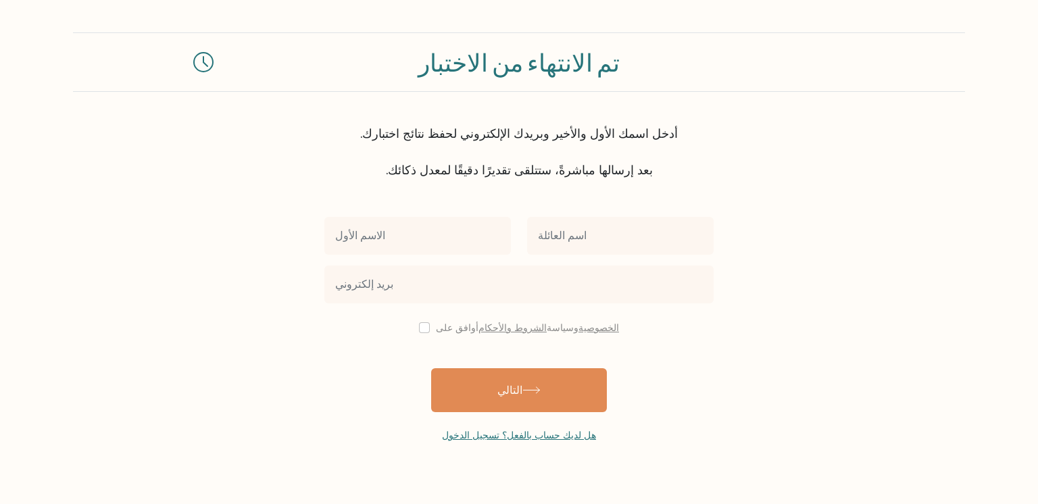
click at [393, 250] on input "text" at bounding box center [417, 236] width 187 height 38
type input "س"
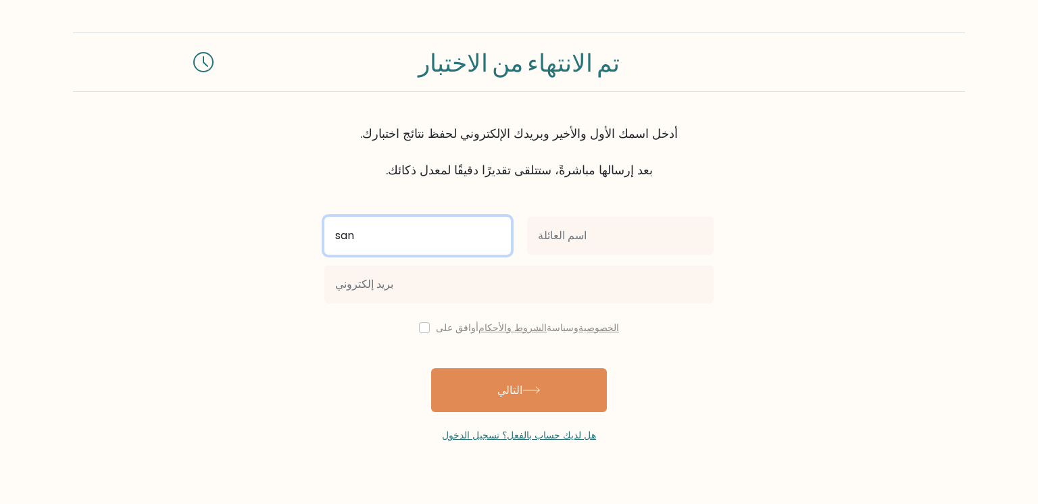
type input "san"
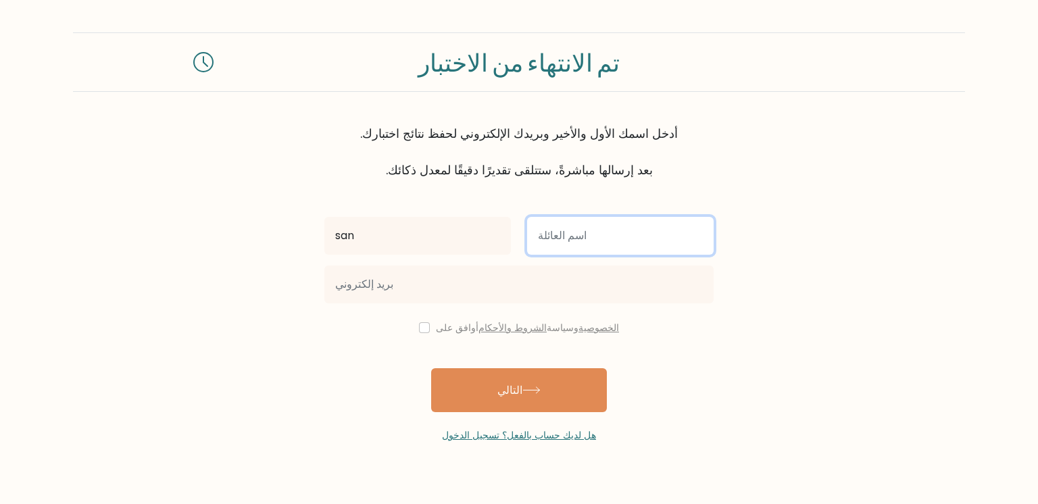
click at [561, 241] on input "text" at bounding box center [620, 236] width 187 height 38
type input "san"
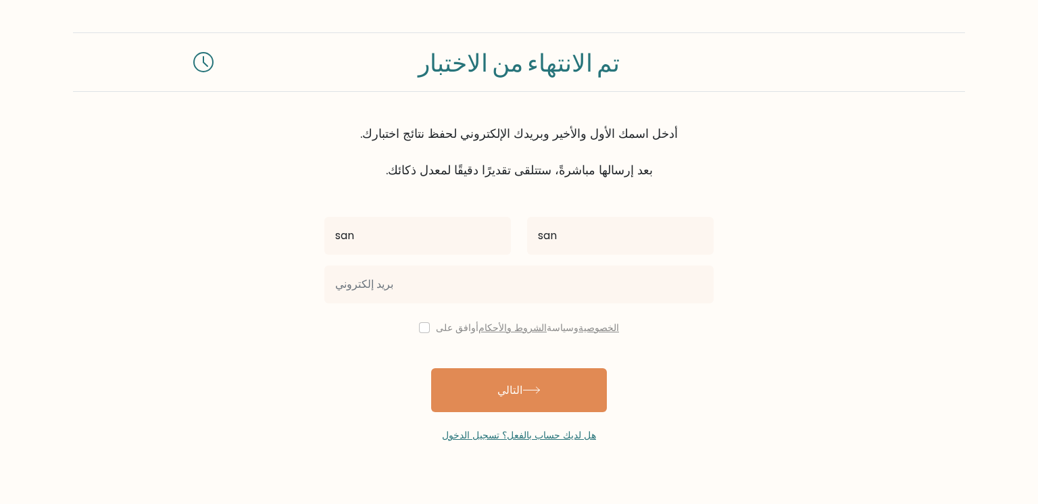
click at [466, 306] on div at bounding box center [519, 284] width 406 height 49
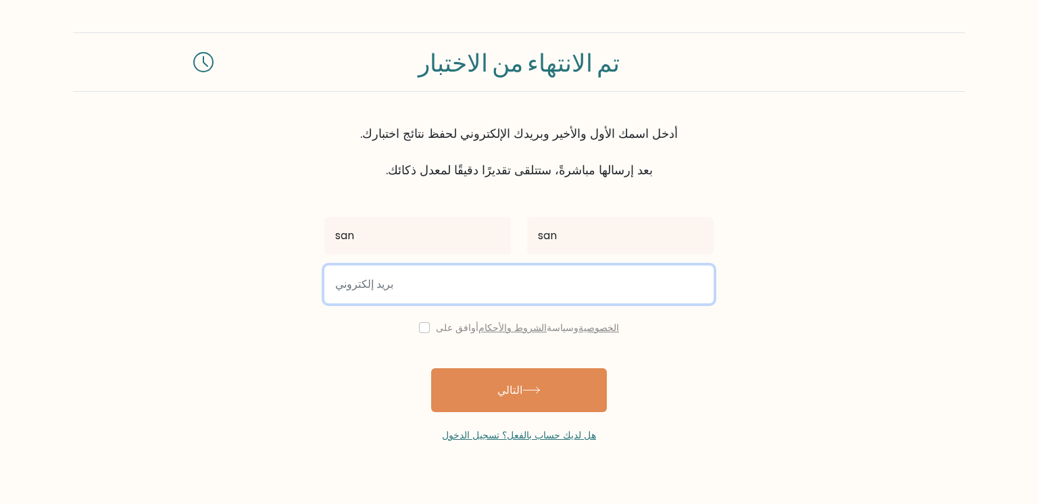
click at [452, 280] on input "email" at bounding box center [518, 285] width 389 height 38
type input "shararong3@gmail.com"
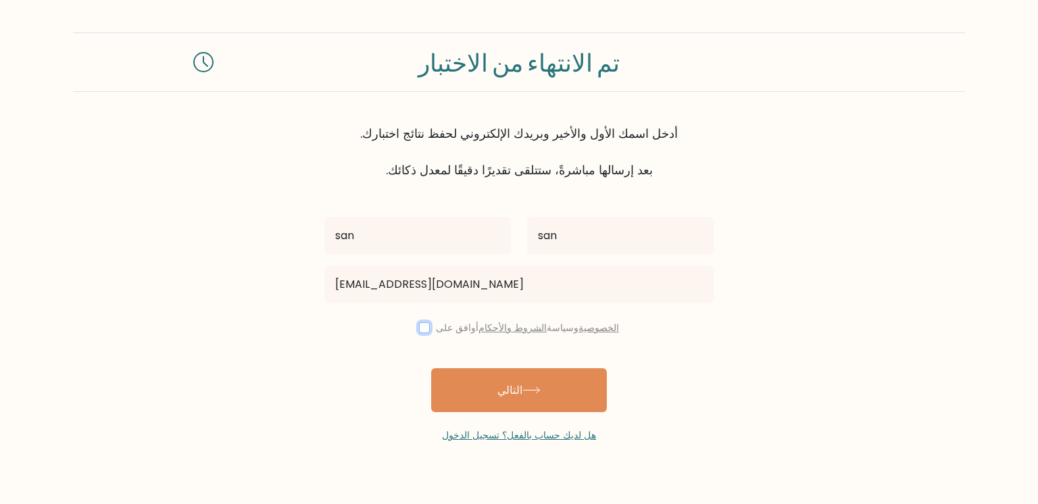
click at [424, 324] on input "checkbox" at bounding box center [424, 327] width 11 height 11
checkbox input "true"
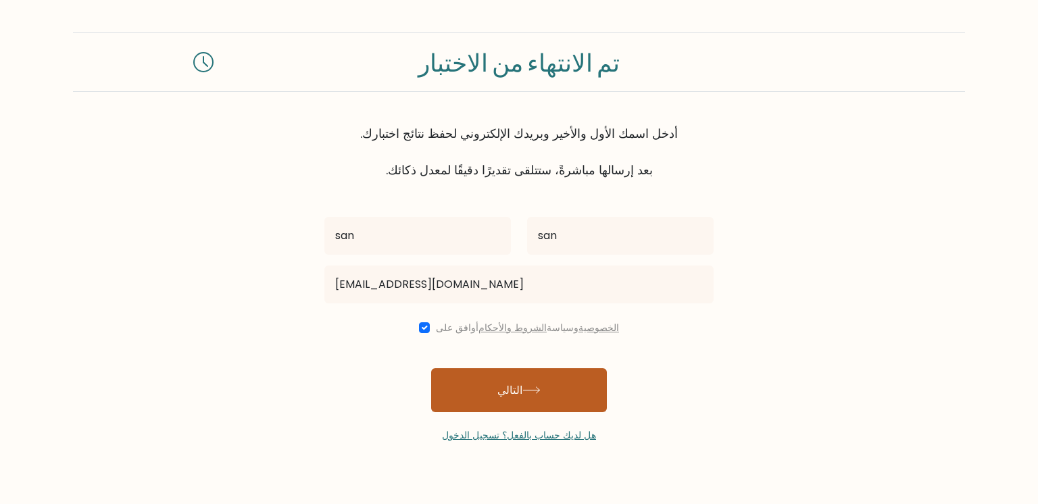
click at [470, 398] on button "التالي" at bounding box center [519, 390] width 176 height 44
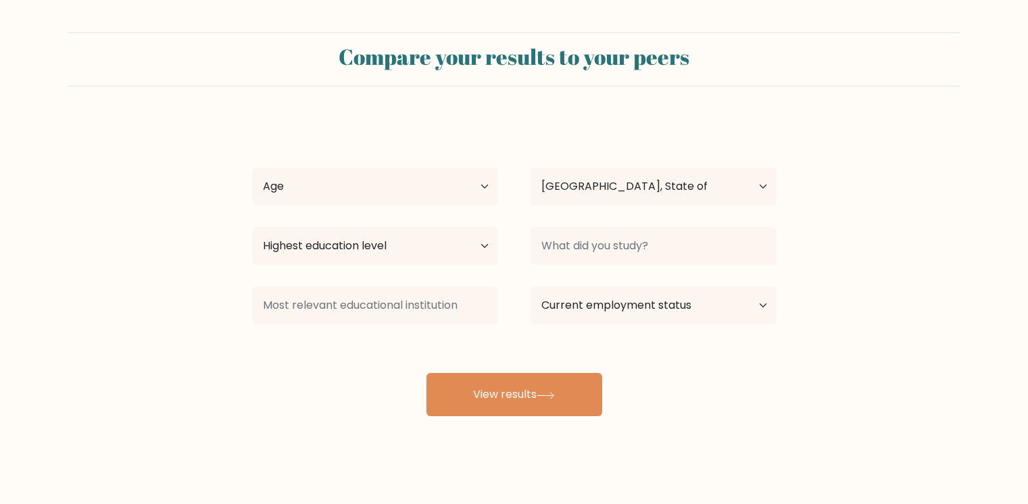
select select "PS"
select select "18_24"
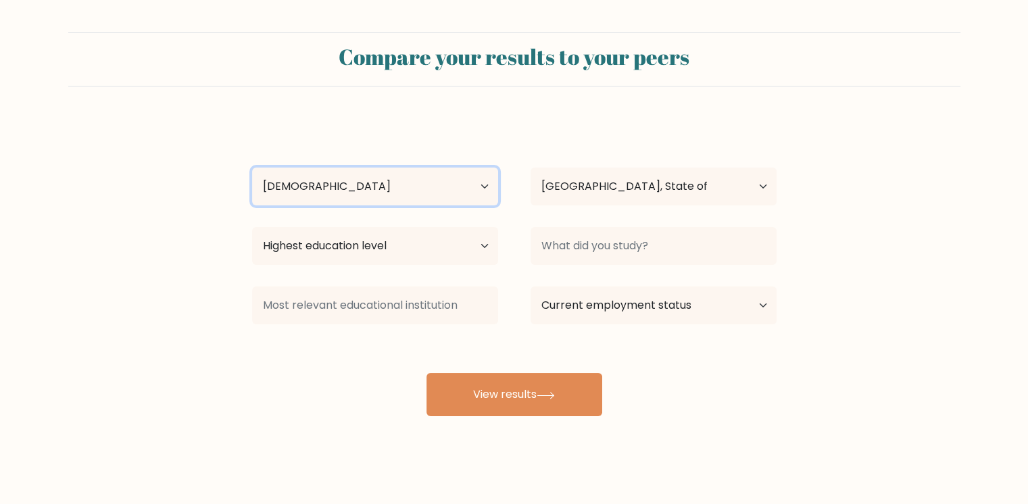
click at [252, 168] on select "Age Under [DEMOGRAPHIC_DATA] [DEMOGRAPHIC_DATA] [DEMOGRAPHIC_DATA] [DEMOGRAPHIC…" at bounding box center [375, 187] width 246 height 38
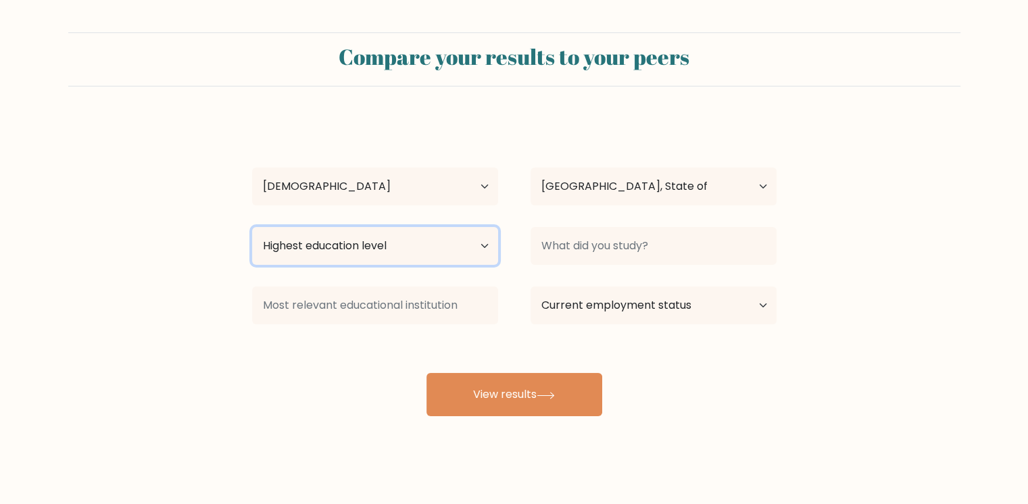
select select "bachelors_degree"
click at [252, 227] on select "Highest education level No schooling Primary Lower Secondary Upper Secondary Oc…" at bounding box center [375, 246] width 246 height 38
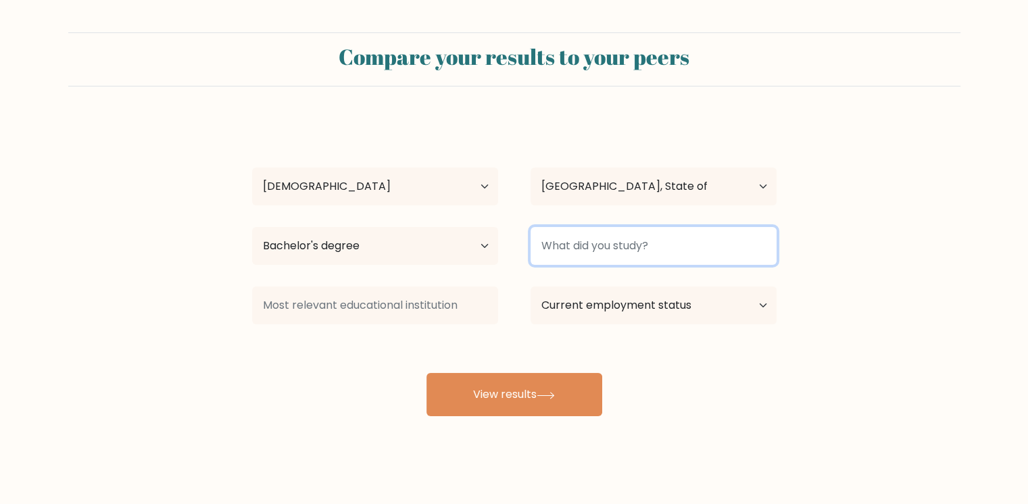
click at [562, 241] on input at bounding box center [654, 246] width 246 height 38
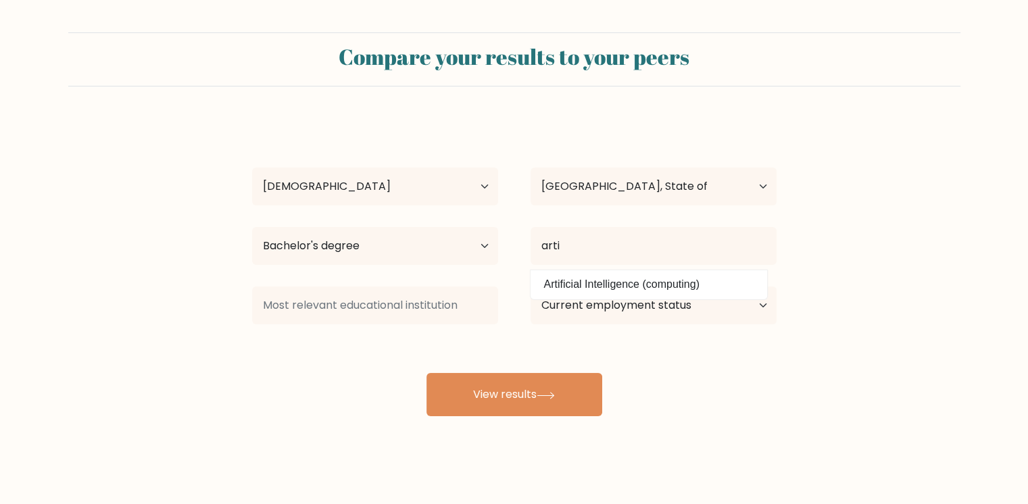
click at [547, 293] on option "Artificial Intelligence (computing)" at bounding box center [649, 285] width 230 height 22
type input "Artificial Intelligence"
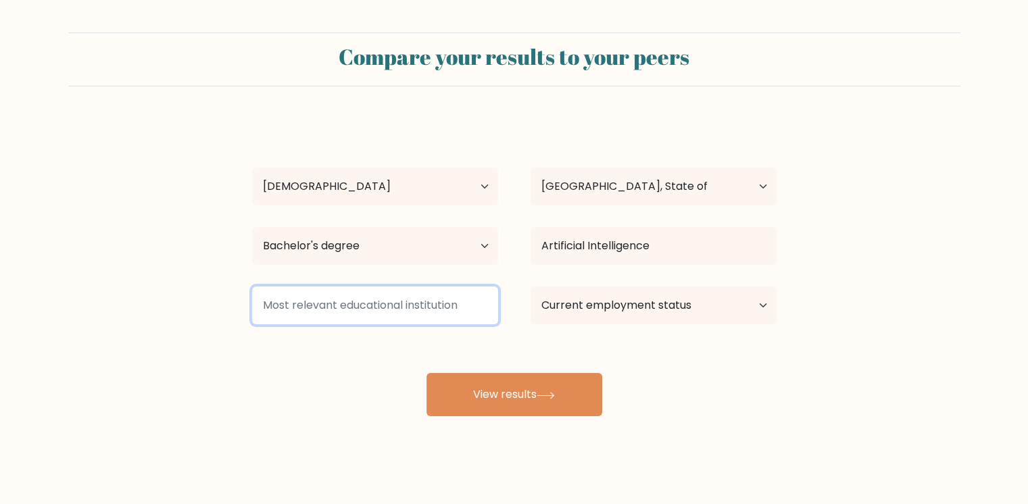
click at [429, 321] on input at bounding box center [375, 306] width 246 height 38
type input "j"
click at [361, 311] on input at bounding box center [375, 306] width 246 height 38
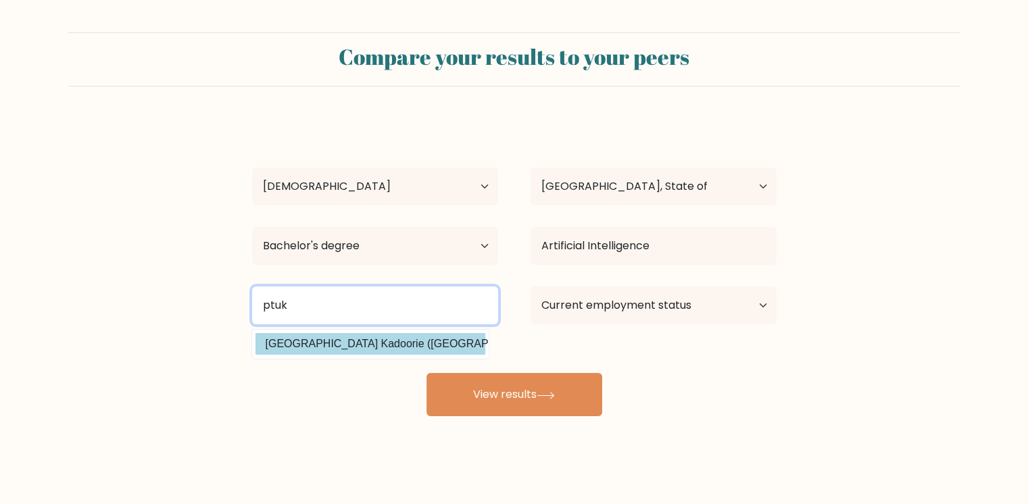
type input "ptuk"
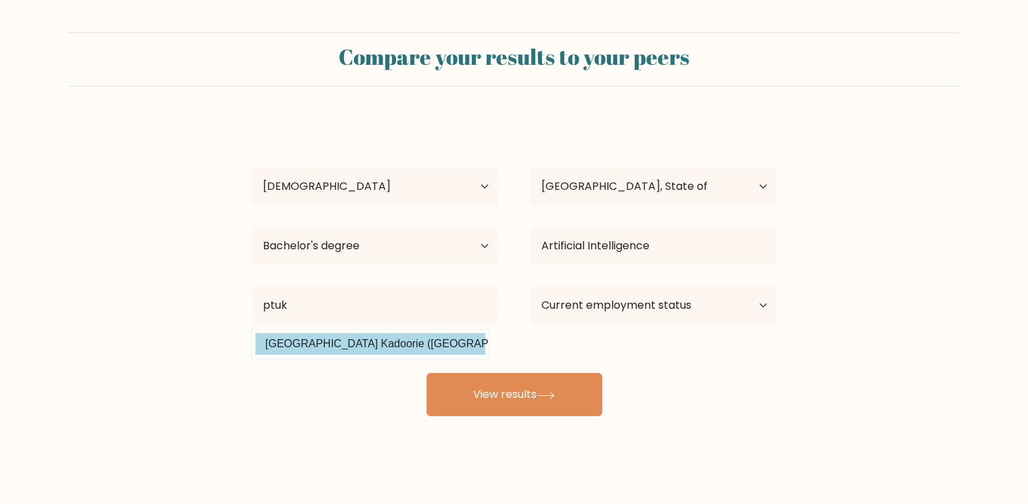
click at [324, 347] on div "san san Age Under 18 years old 18-24 years old 25-34 years old 35-44 years old …" at bounding box center [514, 267] width 541 height 297
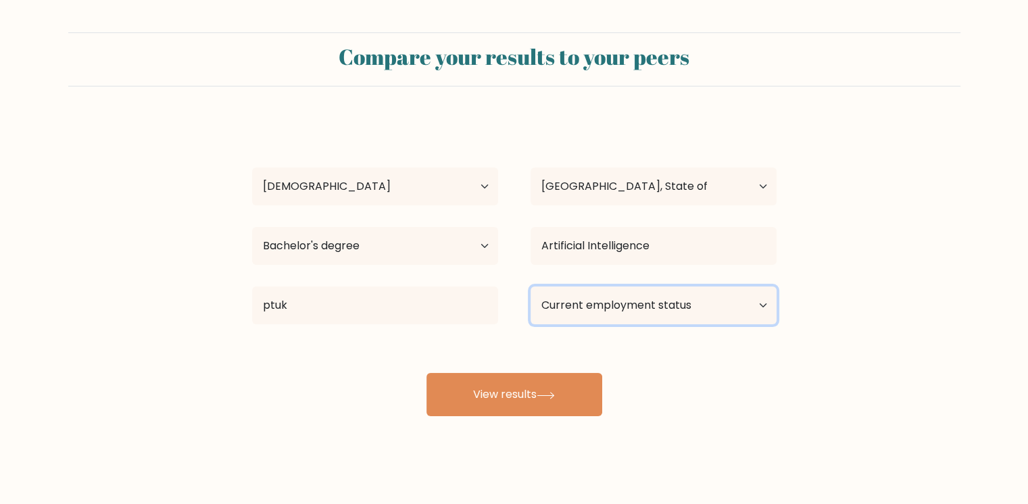
select select "student"
click at [531, 287] on select "Current employment status Employed Student Retired Other / prefer not to answer" at bounding box center [654, 306] width 246 height 38
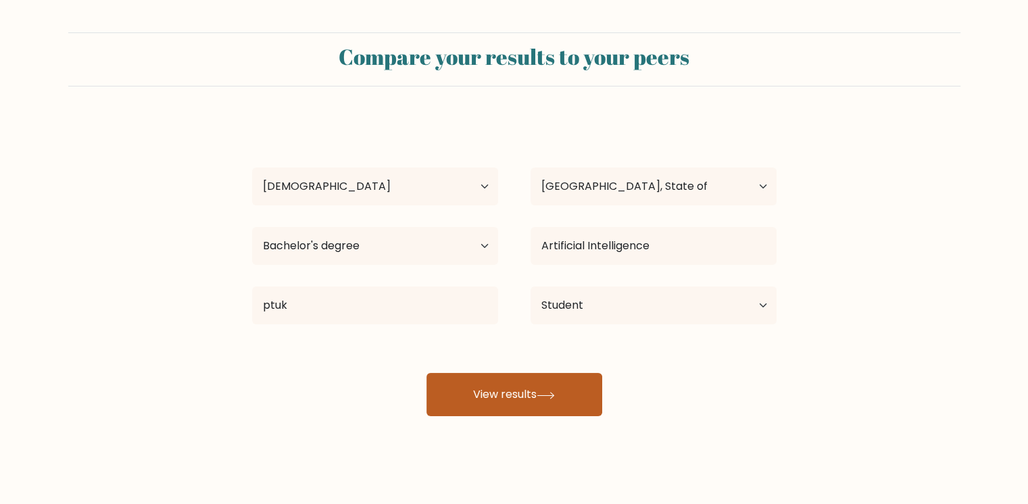
click at [516, 397] on button "View results" at bounding box center [514, 394] width 176 height 43
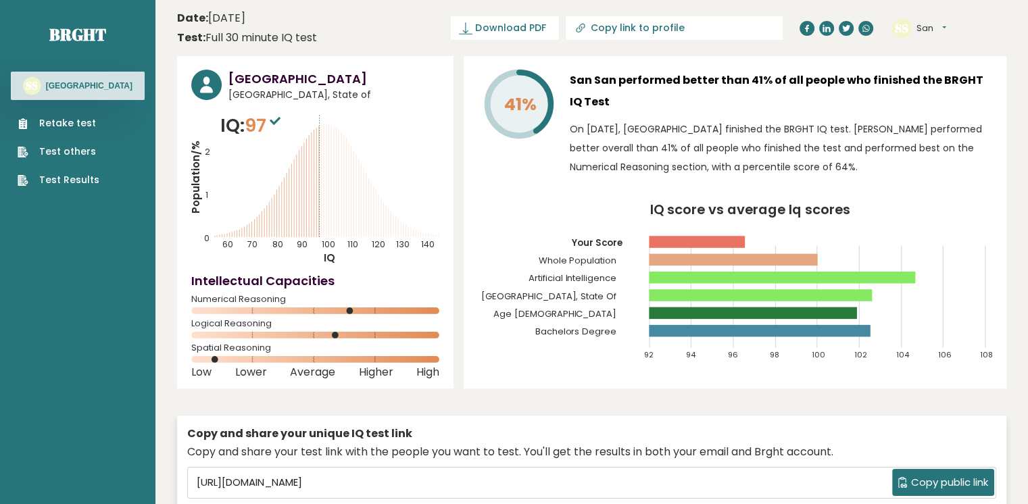
click at [547, 226] on icon "IQ score vs average Iq scores 92 94 96 98 100 102 104 106 108 Your Score Whole …" at bounding box center [735, 287] width 514 height 169
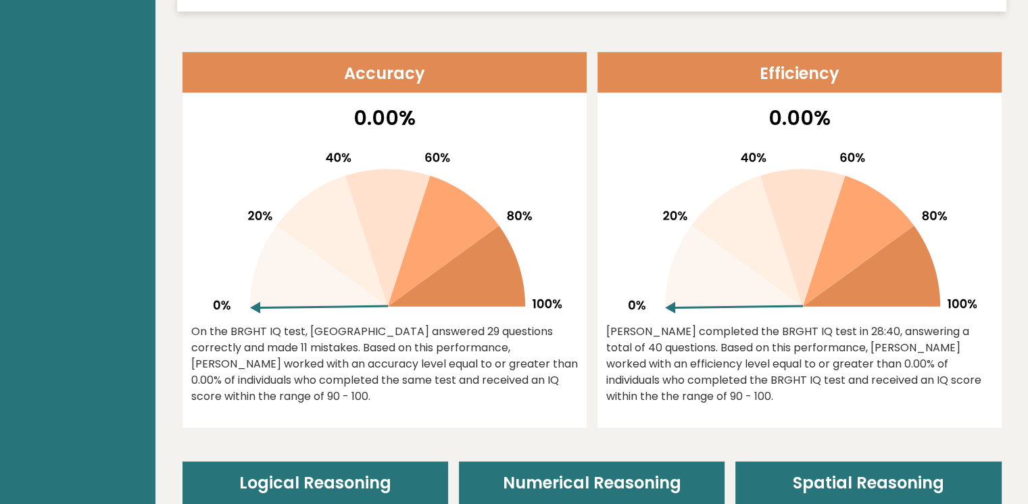
scroll to position [487, 0]
